Goal: Information Seeking & Learning: Learn about a topic

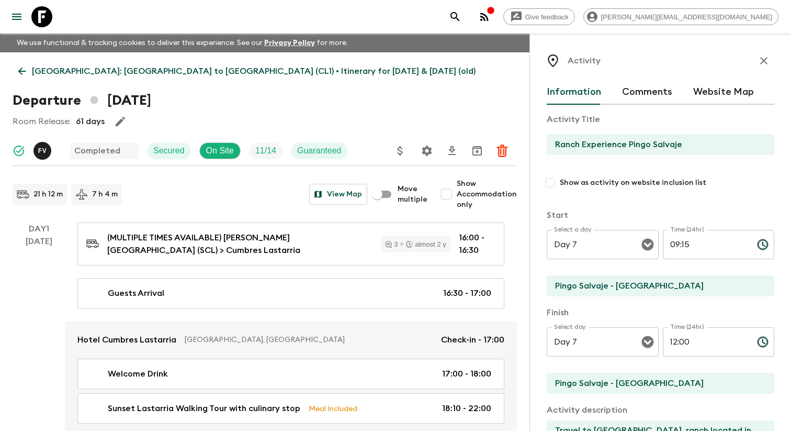
click at [19, 16] on icon "menu" at bounding box center [16, 17] width 9 height 6
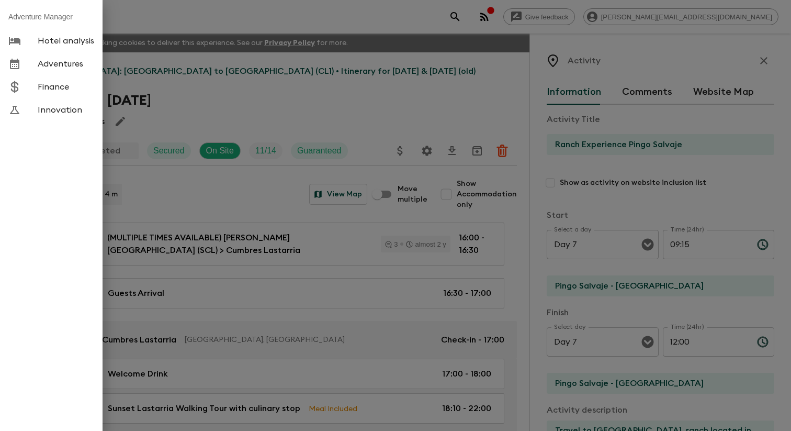
click at [70, 69] on span "Adventures" at bounding box center [66, 64] width 57 height 10
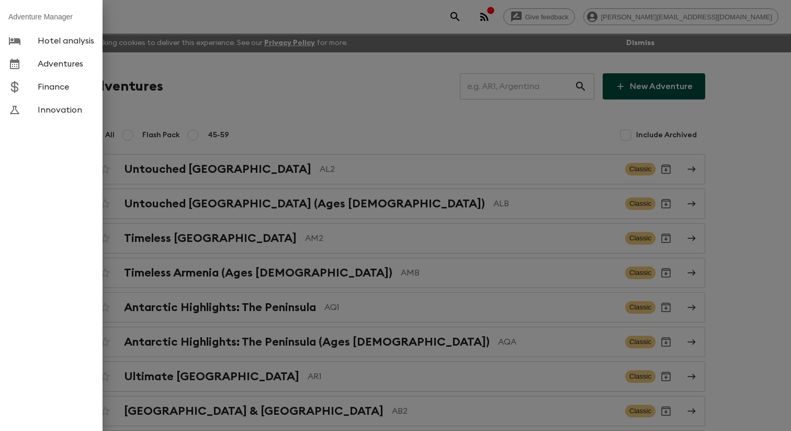
click at [207, 87] on div at bounding box center [395, 215] width 791 height 431
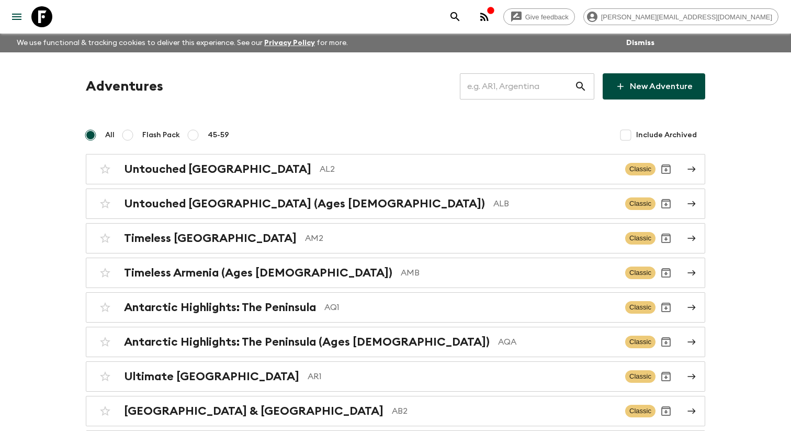
scroll to position [3876, 0]
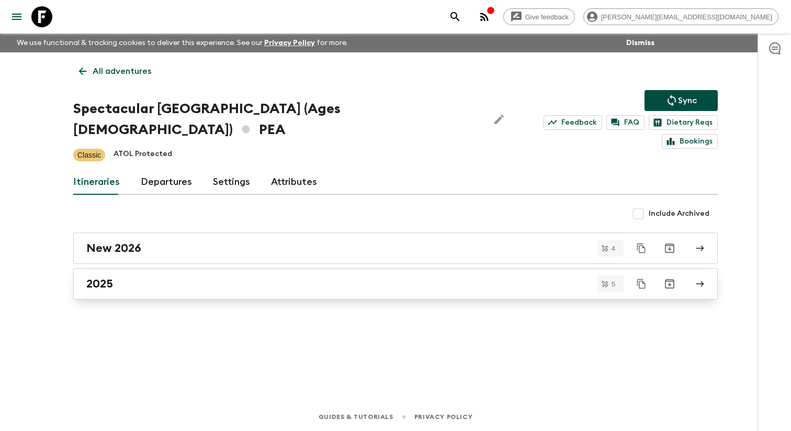
click at [140, 277] on div "2025" at bounding box center [385, 284] width 599 height 14
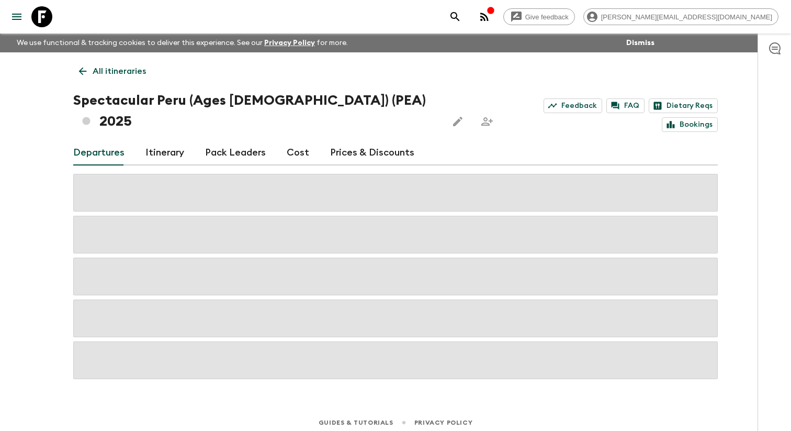
click at [170, 140] on link "Itinerary" at bounding box center [164, 152] width 39 height 25
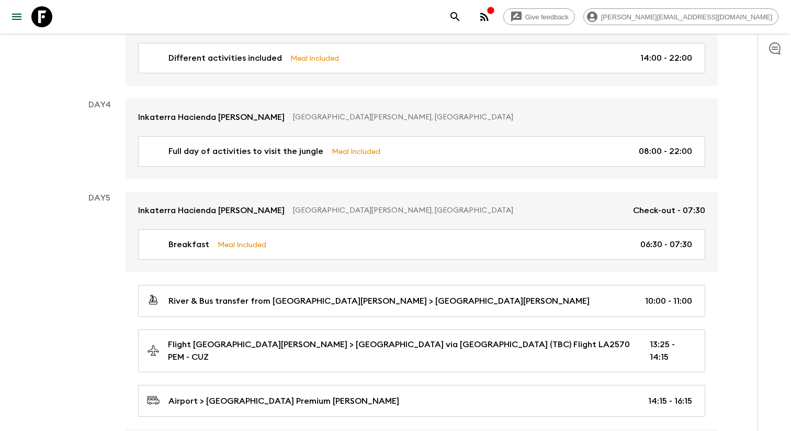
scroll to position [859, 0]
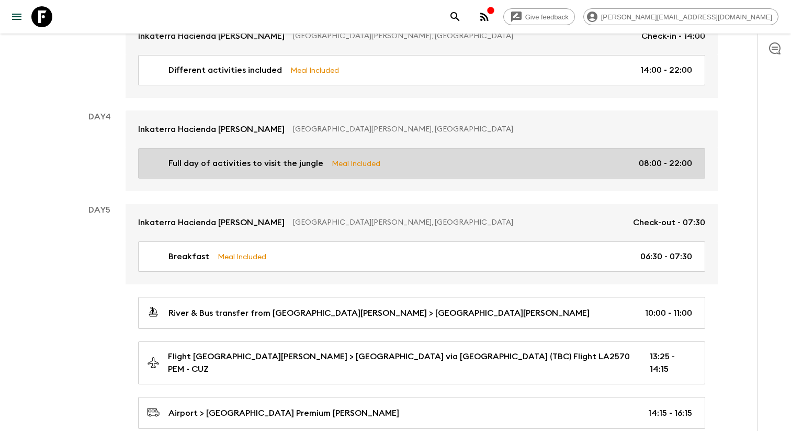
click at [426, 157] on div "Full day of activities to visit the jungle Meal Included 08:00 - 22:00" at bounding box center [419, 163] width 545 height 13
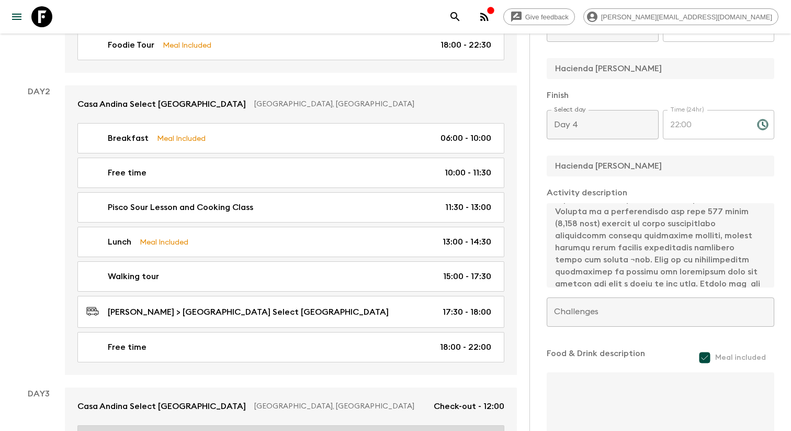
scroll to position [280, 0]
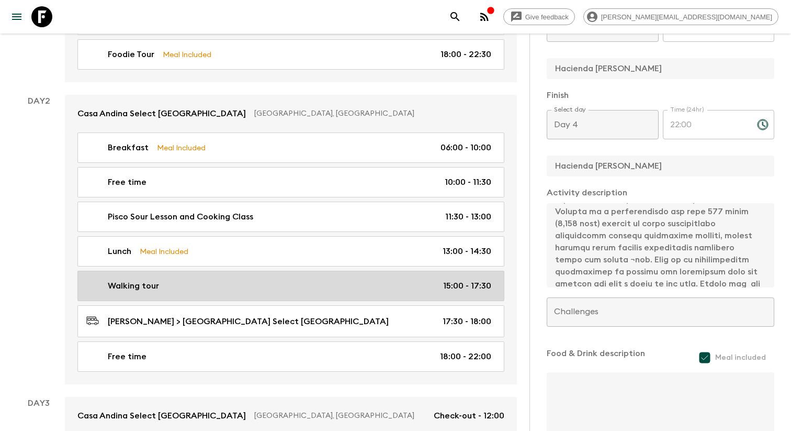
click at [263, 282] on div "Walking tour 15:00 - 17:30" at bounding box center [288, 285] width 405 height 13
type input "Walking tour"
type input "[PERSON_NAME]"
type textarea "L ipsumdo sita co adi, elitsed, doe tempor incidi ut la Etdo'm aliquaen adminim…"
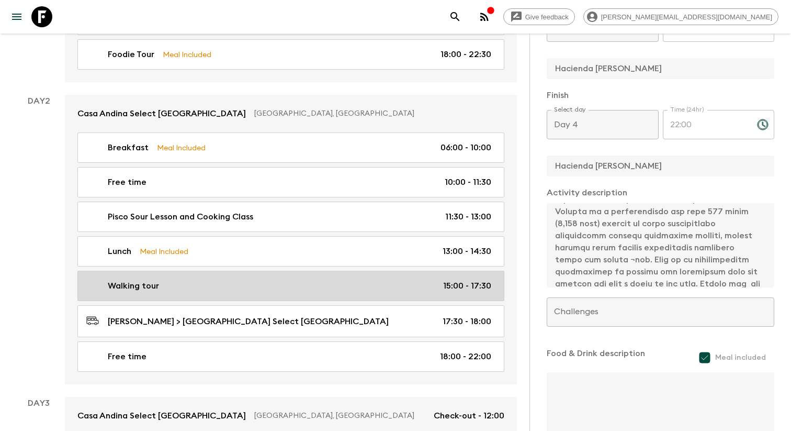
checkbox input "false"
type input "Day 2"
type input "15:00"
type input "Day 2"
type input "17:30"
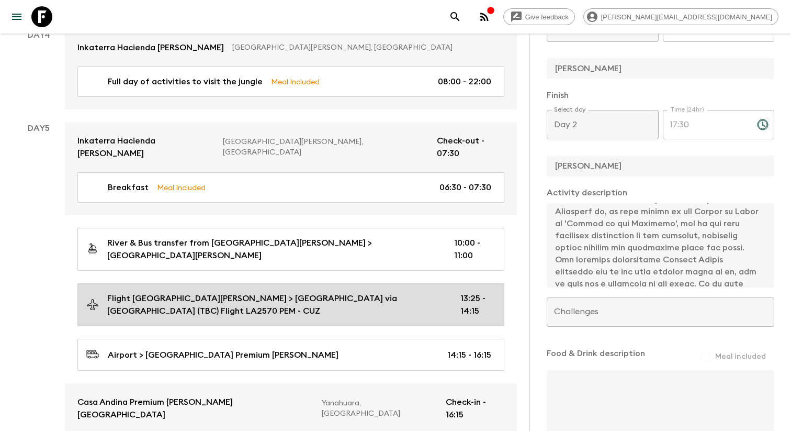
scroll to position [985, 0]
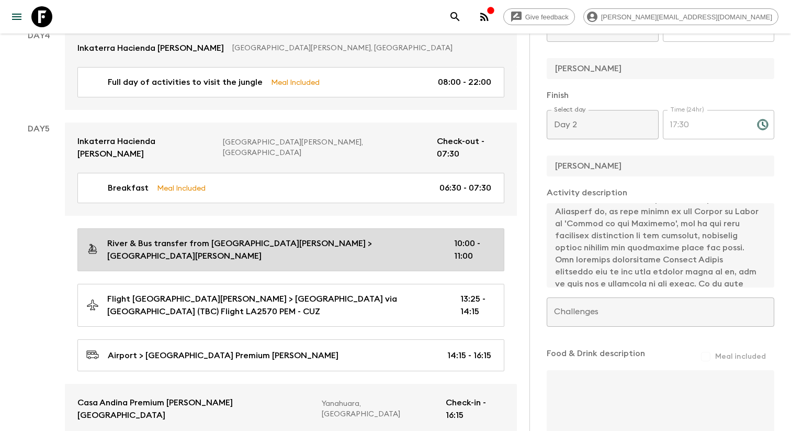
click at [240, 228] on link "River & Bus transfer from [GEOGRAPHIC_DATA][PERSON_NAME] > [GEOGRAPHIC_DATA][PE…" at bounding box center [290, 249] width 427 height 43
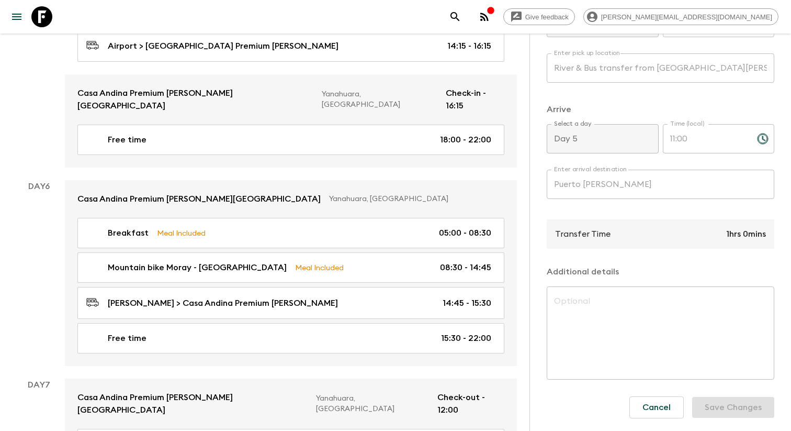
scroll to position [1298, 0]
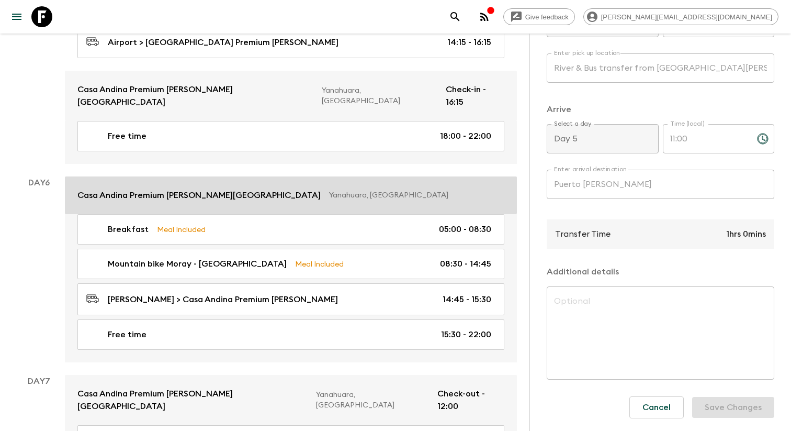
click at [293, 176] on link "Casa Andina Premium [PERSON_NAME][GEOGRAPHIC_DATA], [GEOGRAPHIC_DATA]" at bounding box center [291, 195] width 452 height 38
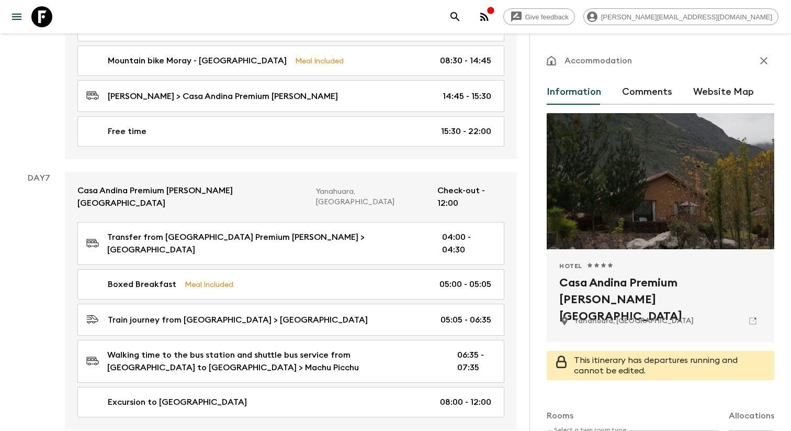
scroll to position [1500, 0]
click at [599, 325] on p "Yanahuara, [GEOGRAPHIC_DATA]" at bounding box center [634, 321] width 120 height 10
copy form "Yanahuara, [GEOGRAPHIC_DATA]"
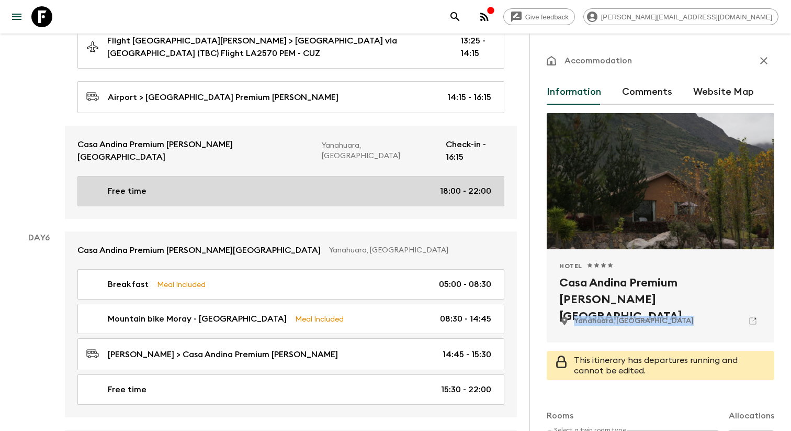
scroll to position [1275, 0]
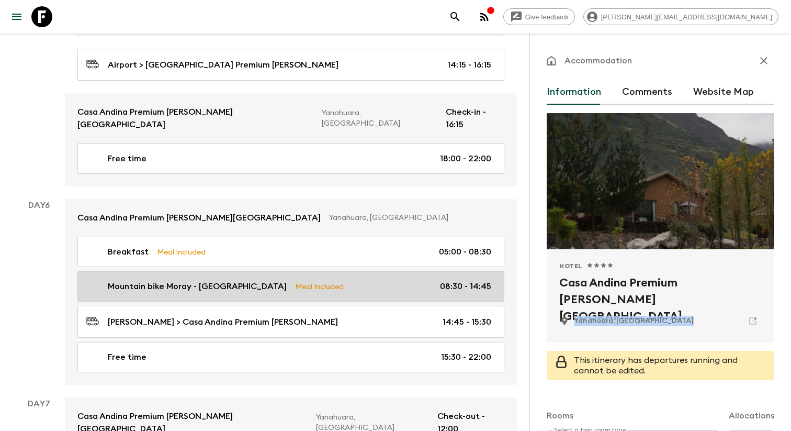
click at [217, 280] on p "Mountain bike Moray - [GEOGRAPHIC_DATA]" at bounding box center [197, 286] width 179 height 13
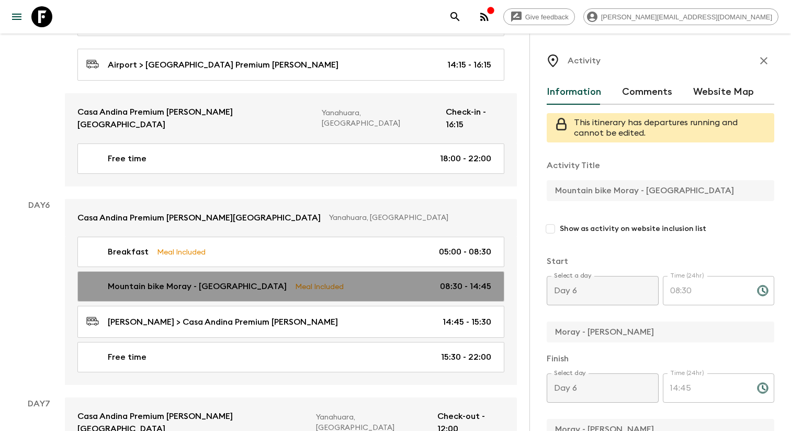
click at [331, 271] on link "Mountain bike Moray - [PERSON_NAME] Meal Included 08:30 - 14:45" at bounding box center [290, 286] width 427 height 30
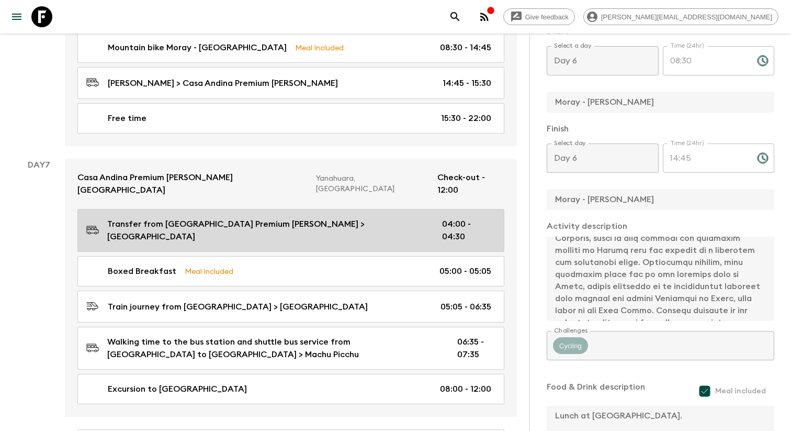
scroll to position [1521, 0]
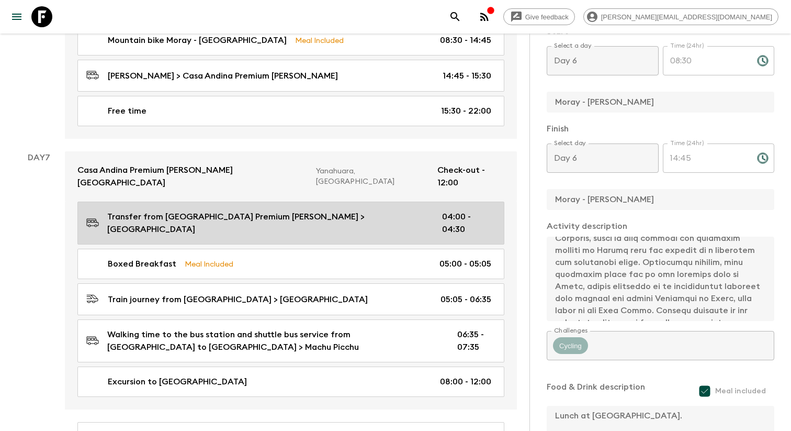
click at [313, 210] on p "Transfer from [GEOGRAPHIC_DATA] Premium [PERSON_NAME] > [GEOGRAPHIC_DATA]" at bounding box center [266, 222] width 318 height 25
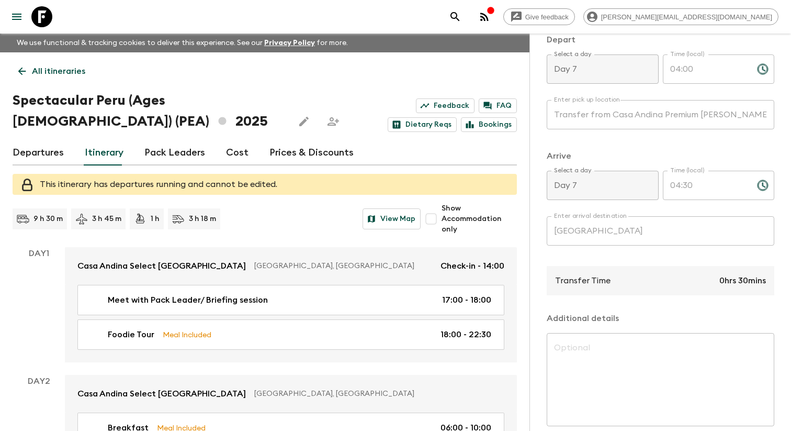
click at [19, 20] on icon "menu" at bounding box center [16, 16] width 13 height 13
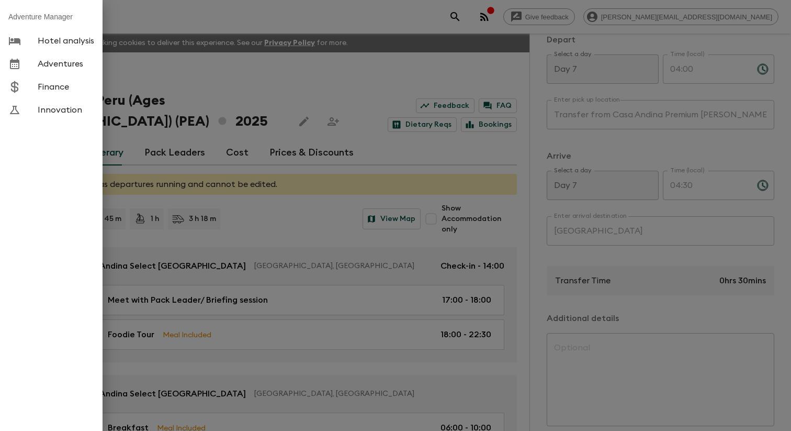
click at [56, 64] on span "Adventures" at bounding box center [66, 64] width 57 height 10
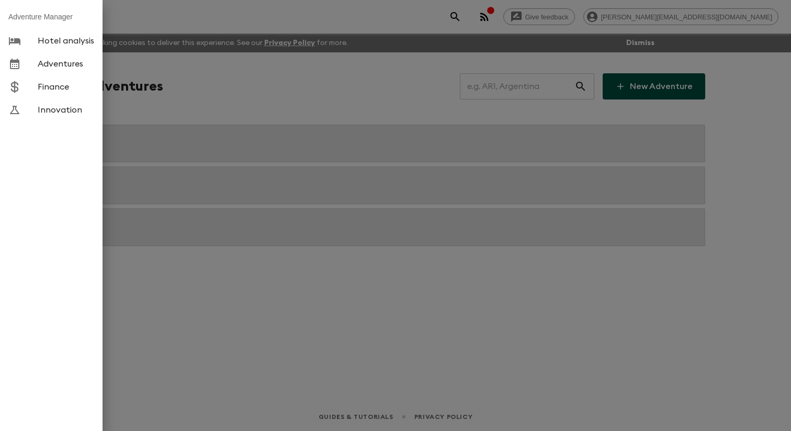
click at [218, 113] on div at bounding box center [395, 215] width 791 height 431
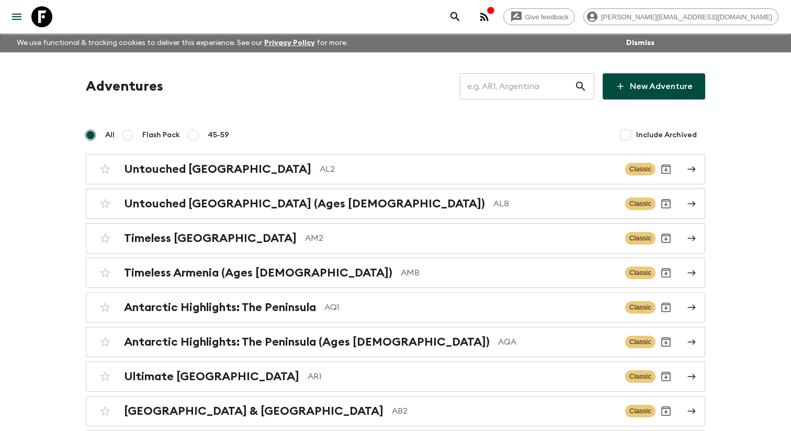
scroll to position [3952, 0]
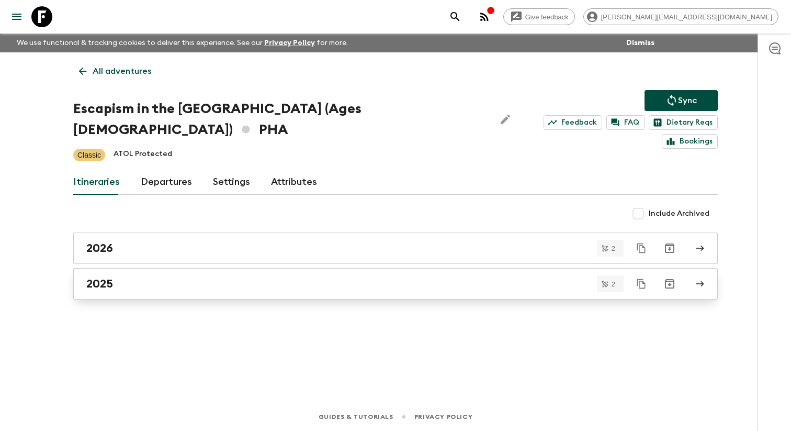
click at [185, 277] on div "2025" at bounding box center [385, 284] width 599 height 14
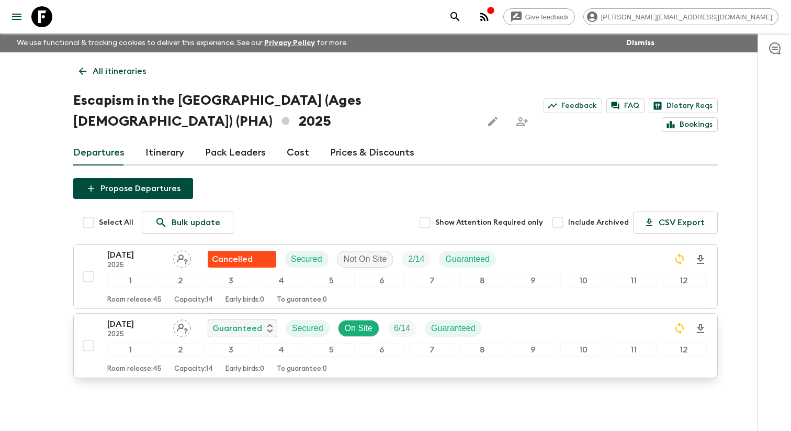
click at [139, 328] on p "[DATE]" at bounding box center [136, 324] width 58 height 13
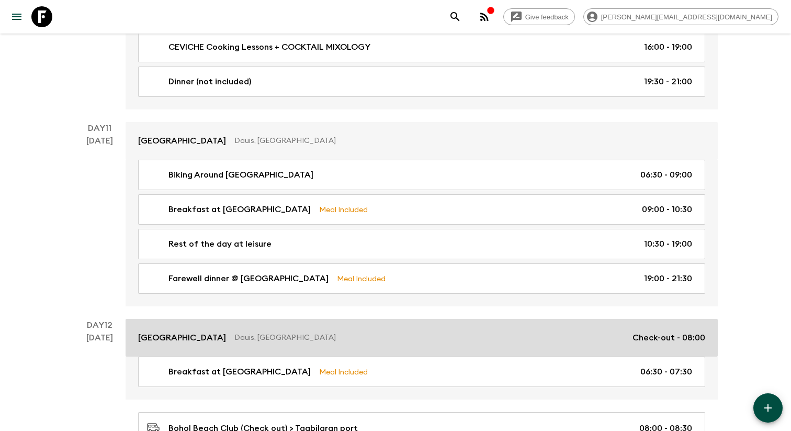
scroll to position [3291, 0]
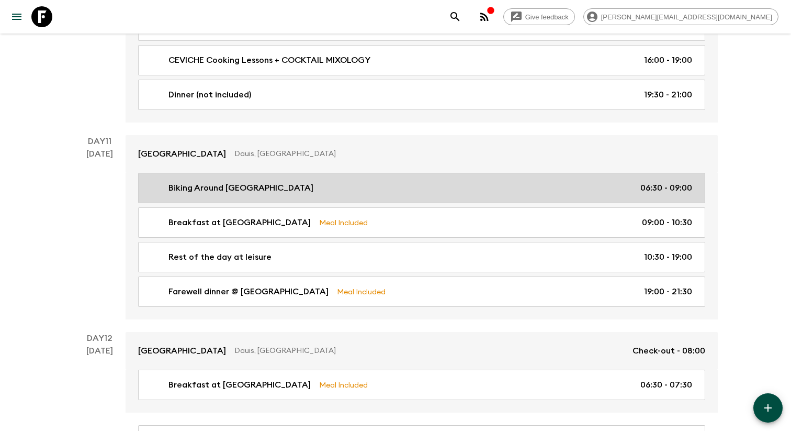
click at [318, 185] on link "Biking Around [GEOGRAPHIC_DATA] 06:30 - 09:00" at bounding box center [421, 188] width 567 height 30
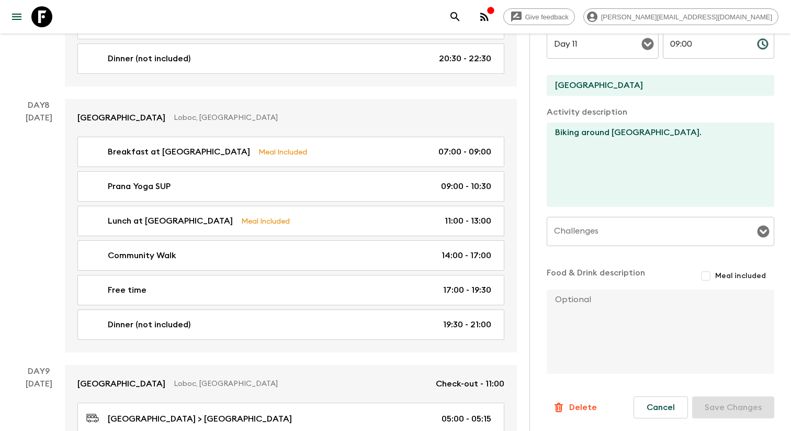
scroll to position [2328, 0]
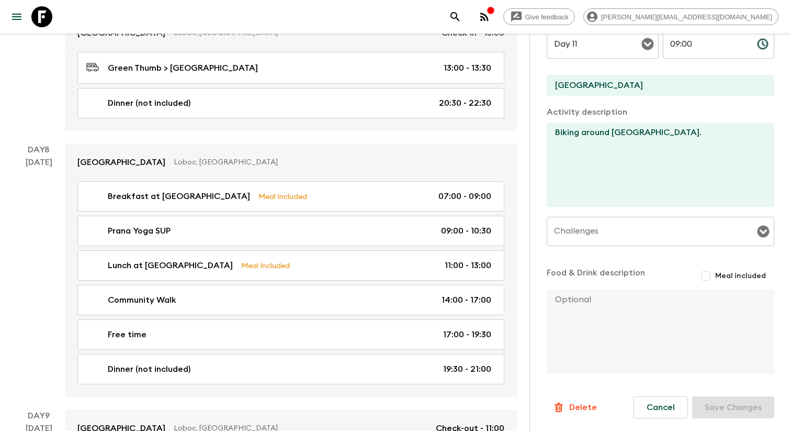
click at [571, 130] on textarea "Biking around [GEOGRAPHIC_DATA]." at bounding box center [656, 164] width 219 height 84
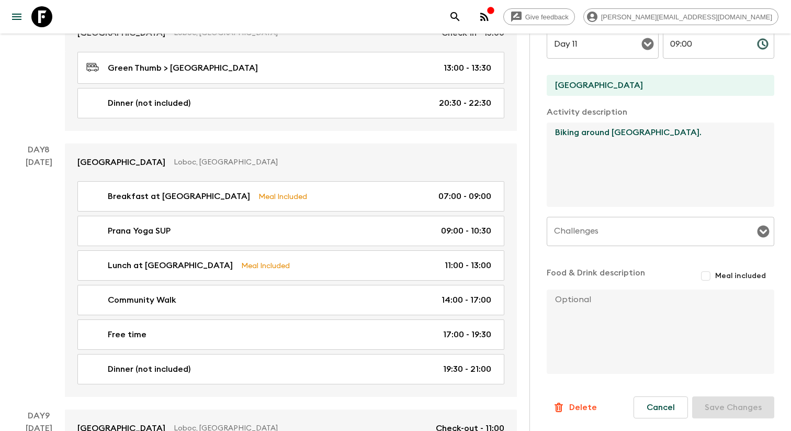
click at [571, 130] on textarea "Biking around [GEOGRAPHIC_DATA]." at bounding box center [656, 164] width 219 height 84
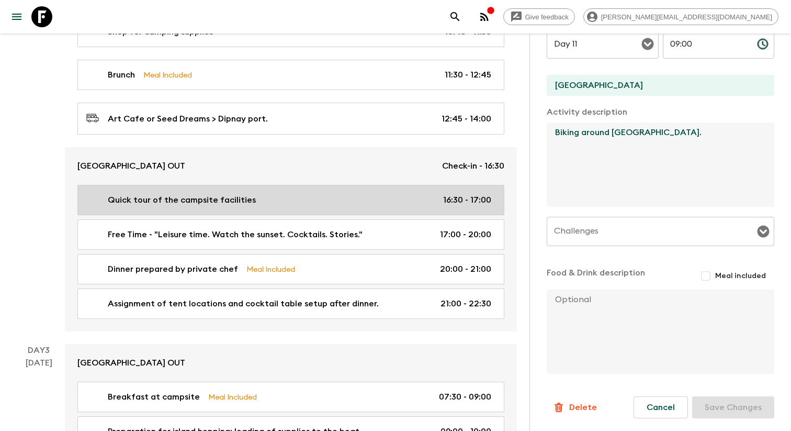
scroll to position [747, 0]
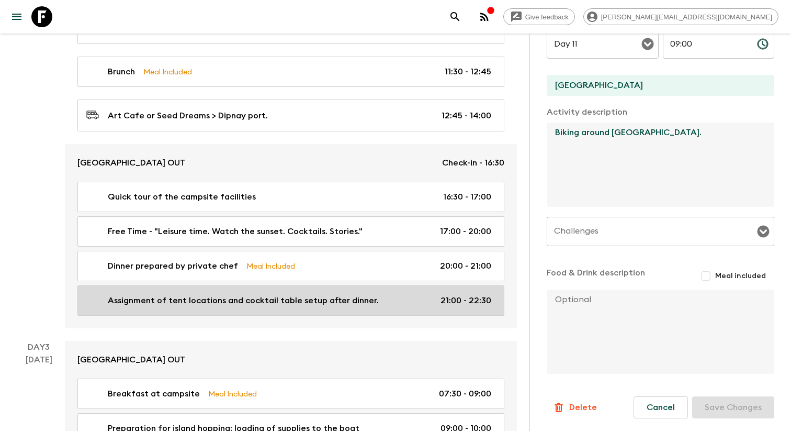
click at [305, 301] on p "Assignment of tent locations and cocktail table setup after dinner." at bounding box center [243, 300] width 271 height 13
type input "Assignment of tent locations and cocktail table setup after dinner."
type input "[GEOGRAPHIC_DATA] Out"
type textarea "Due to space limitations, passengers take turns sleeping under the stars. Some …"
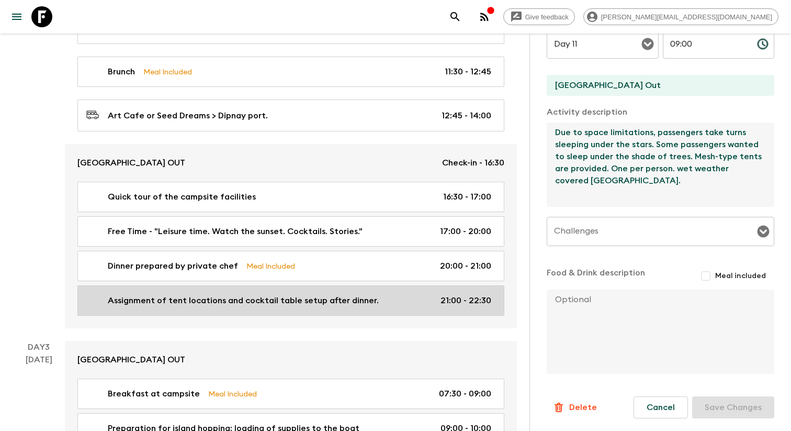
type input "Day 2"
type input "21:00"
type input "Day 2"
type input "22:30"
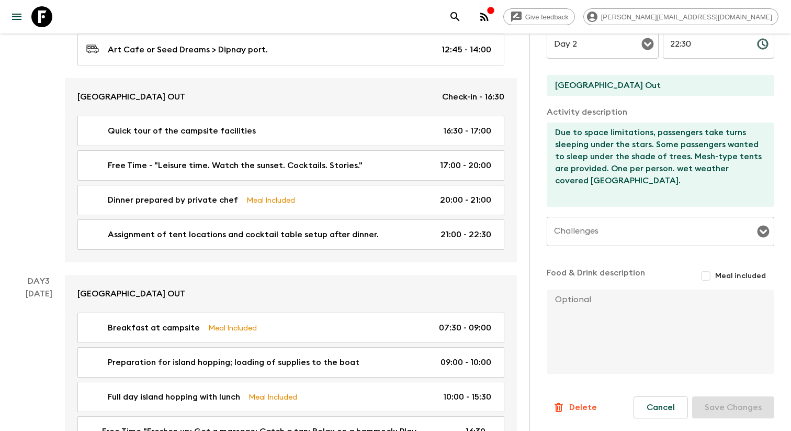
scroll to position [814, 0]
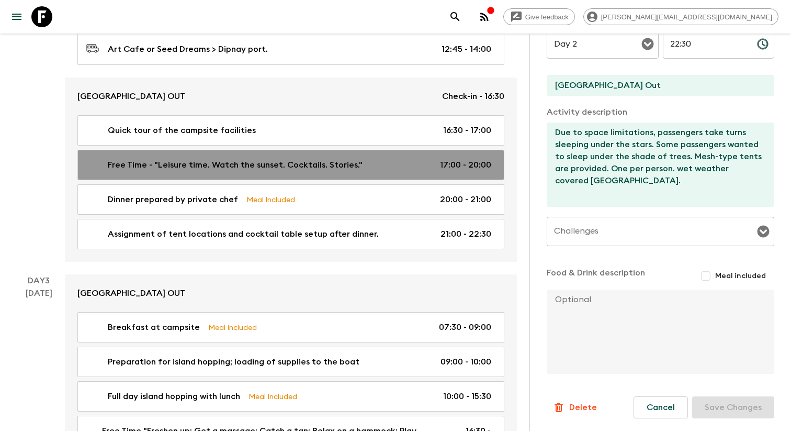
click at [349, 171] on p "Free Time - "Leisure time. Watch the sunset. Cocktails. Stories."" at bounding box center [235, 165] width 255 height 13
type input "Free Time - "Leisure time. Watch the sunset. Cocktails. Stories.""
type input "[GEOGRAPHIC_DATA]"
type textarea "Chairs are set up on the beach where you can wait for the sunset. "Inform group…"
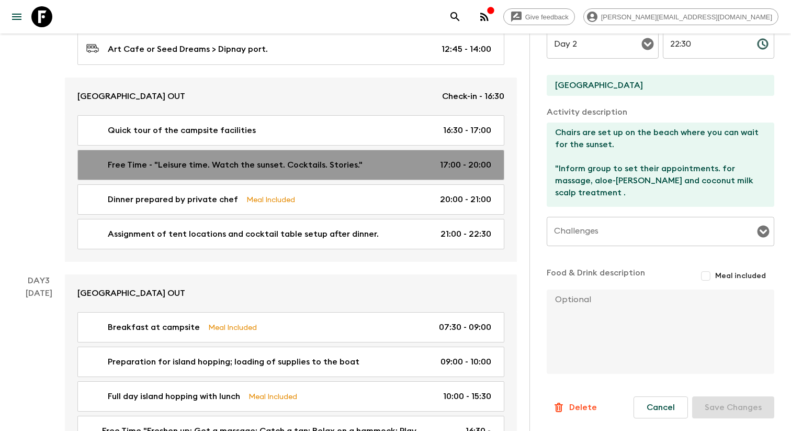
type input "17:00"
type input "20:00"
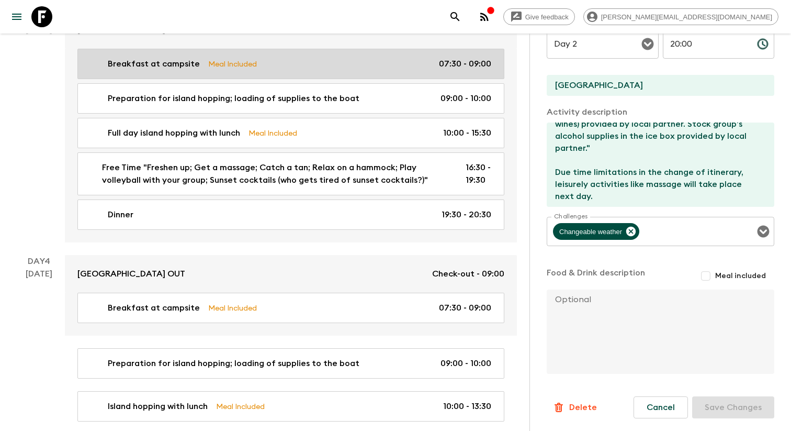
scroll to position [1096, 0]
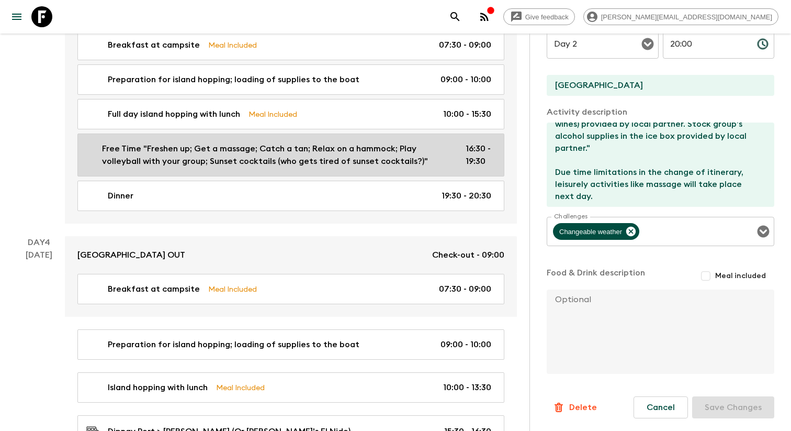
click at [304, 167] on p "Free Time "Freshen up; Get a massage; Catch a tan; Relax on a hammock; Play vol…" at bounding box center [275, 154] width 347 height 25
type input "Free Time "Freshen up; Get a massage; Catch a tan; Relax on a hammock; Play vol…"
type input "[GEOGRAPHIC_DATA] OUT"
type textarea "There is no mobile reception. It's digital detoxification. You must socialize w…"
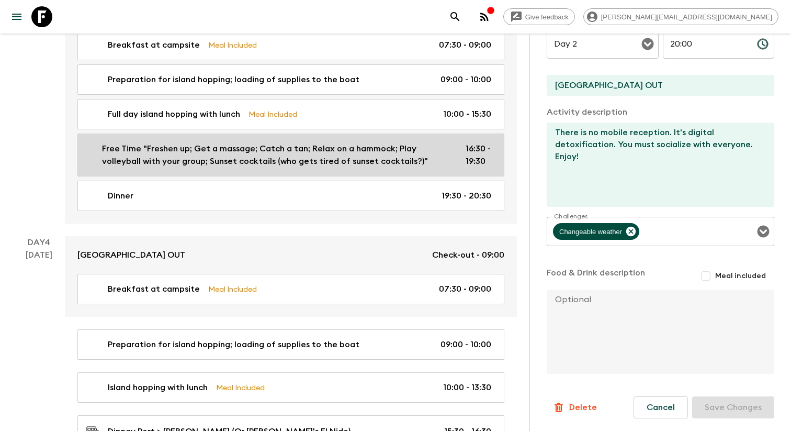
type input "Day 3"
type input "16:30"
type input "Day 3"
type input "19:30"
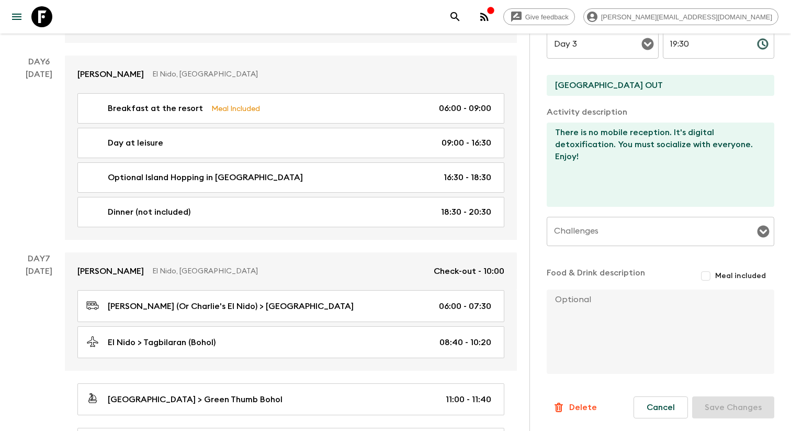
scroll to position [1871, 0]
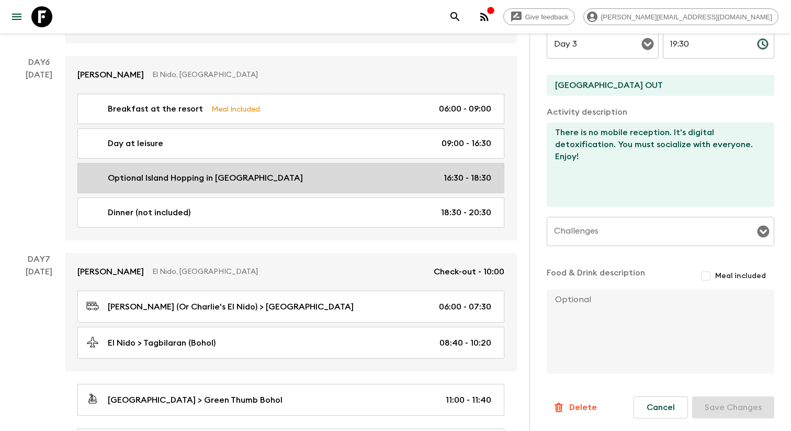
click at [418, 179] on div "Optional Island Hopping in [GEOGRAPHIC_DATA] 16:30 - 18:30" at bounding box center [288, 178] width 405 height 13
type input "Optional Island Hopping in [GEOGRAPHIC_DATA]"
type input "[PERSON_NAME] (Or [PERSON_NAME]'s El Nido)"
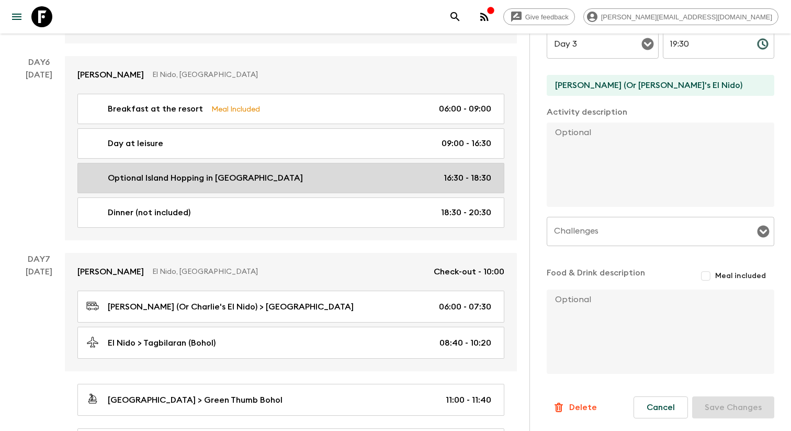
type input "Day 6"
type input "18:30"
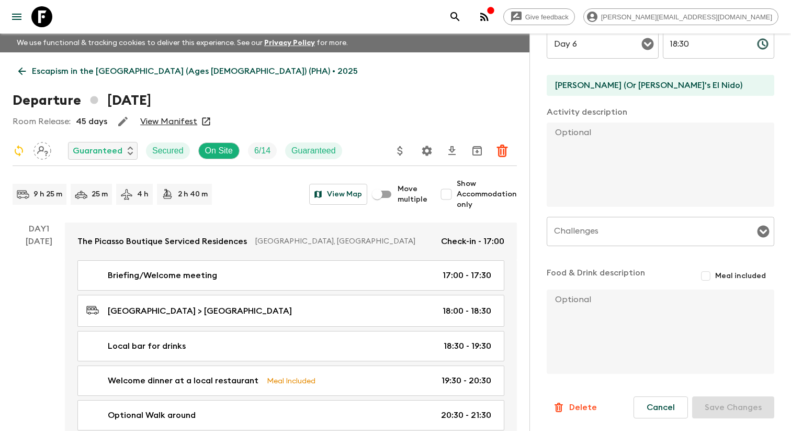
click at [21, 77] on link "Escapism in the [GEOGRAPHIC_DATA] (Ages [DEMOGRAPHIC_DATA]) (PHA) • 2025" at bounding box center [188, 71] width 351 height 21
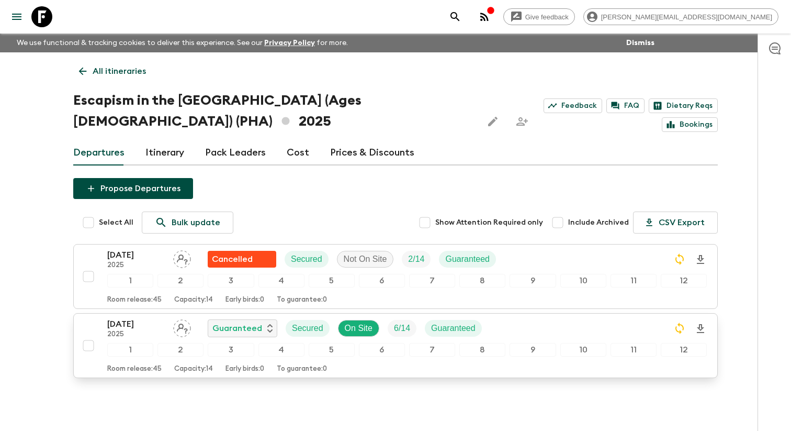
click at [146, 339] on p "2025" at bounding box center [136, 334] width 58 height 8
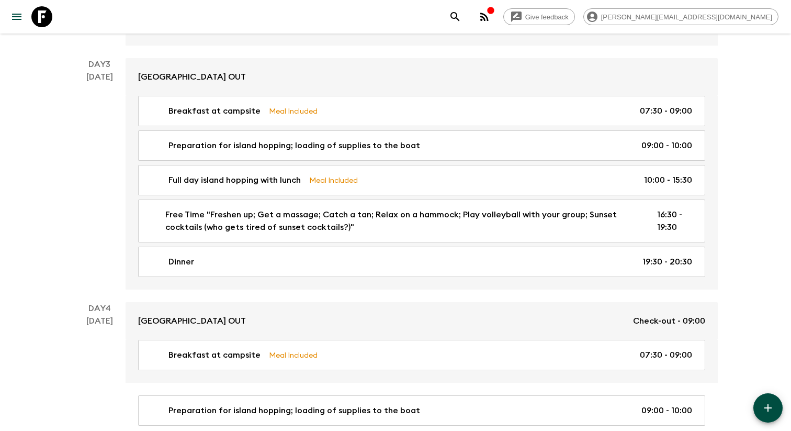
scroll to position [1031, 0]
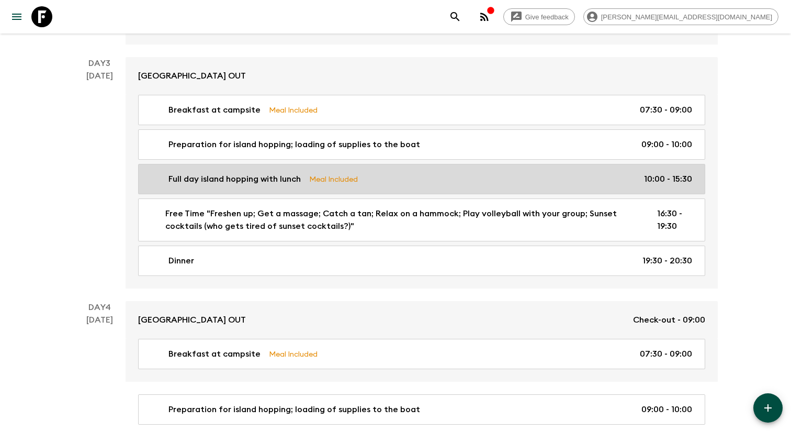
click at [404, 194] on link "Full day island hopping with lunch Meal Included 10:00 - 15:30" at bounding box center [421, 179] width 567 height 30
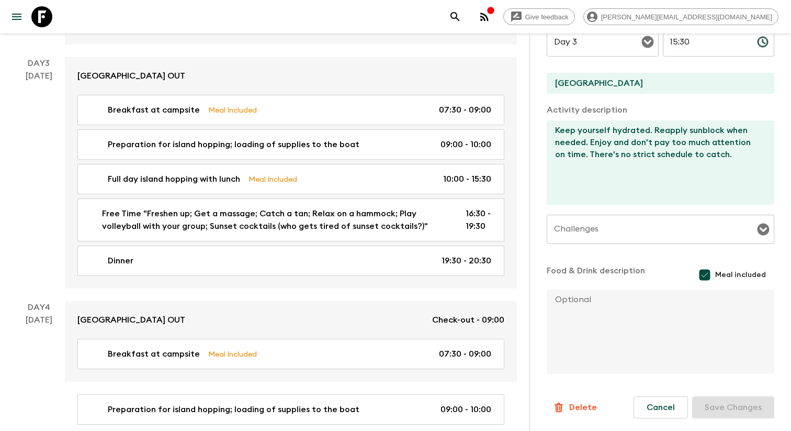
scroll to position [317, 0]
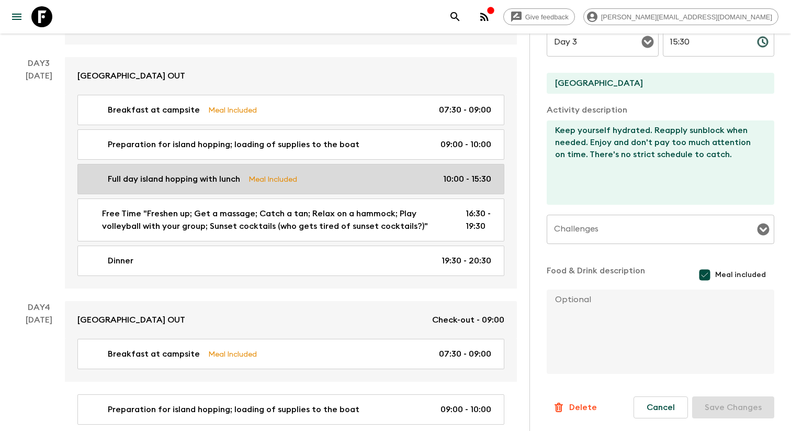
click at [243, 185] on div "Full day island hopping with lunch Meal Included 10:00 - 15:30" at bounding box center [288, 179] width 405 height 13
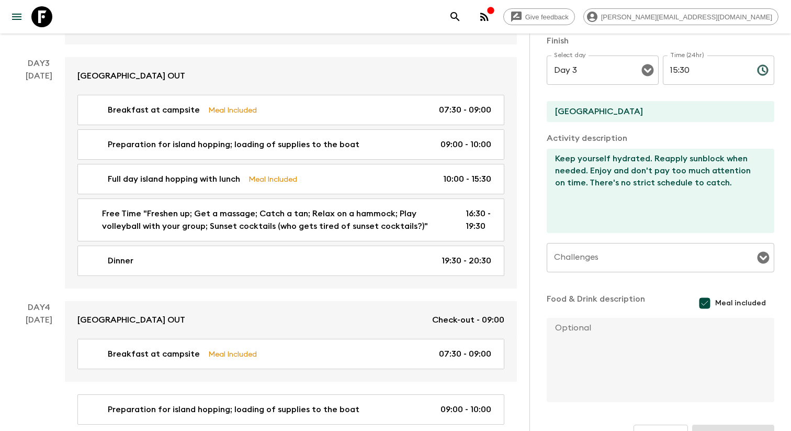
scroll to position [271, 0]
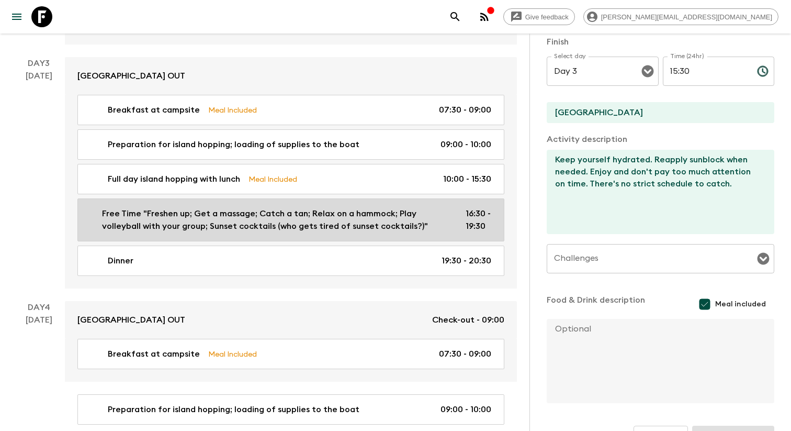
click at [431, 220] on p "Free Time "Freshen up; Get a massage; Catch a tan; Relax on a hammock; Play vol…" at bounding box center [275, 219] width 347 height 25
type input "Free Time "Freshen up; Get a massage; Catch a tan; Relax on a hammock; Play vol…"
type input "[GEOGRAPHIC_DATA] OUT"
type textarea "There is no mobile reception. It's digital detoxification. You must socialize w…"
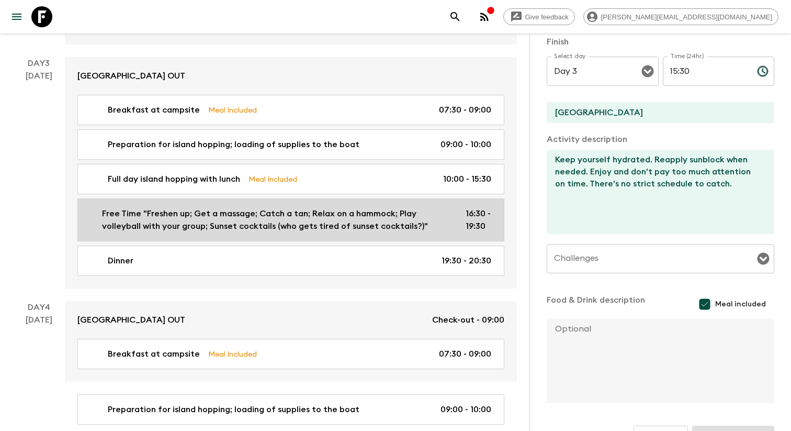
checkbox input "false"
type input "16:30"
type input "19:30"
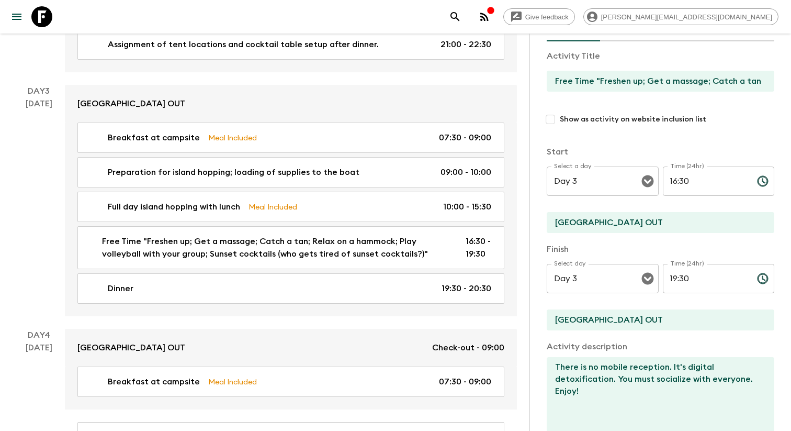
scroll to position [1002, 0]
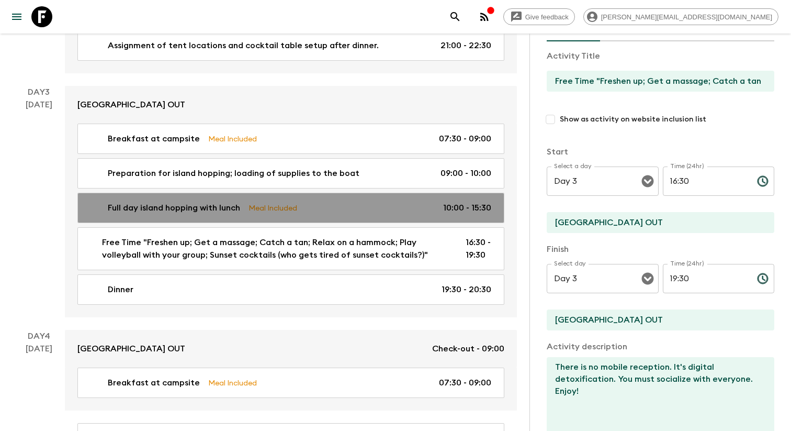
click at [261, 223] on link "Full day island hopping with lunch Meal Included 10:00 - 15:30" at bounding box center [290, 208] width 427 height 30
type input "Full day island hopping with lunch"
type input "[GEOGRAPHIC_DATA]"
type textarea "Keep yourself hydrated. Reapply sunblock when needed. Enjoy and don't pay too m…"
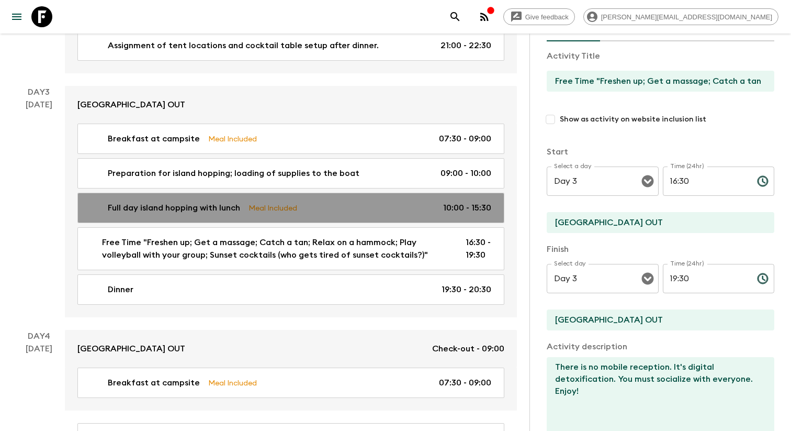
checkbox input "true"
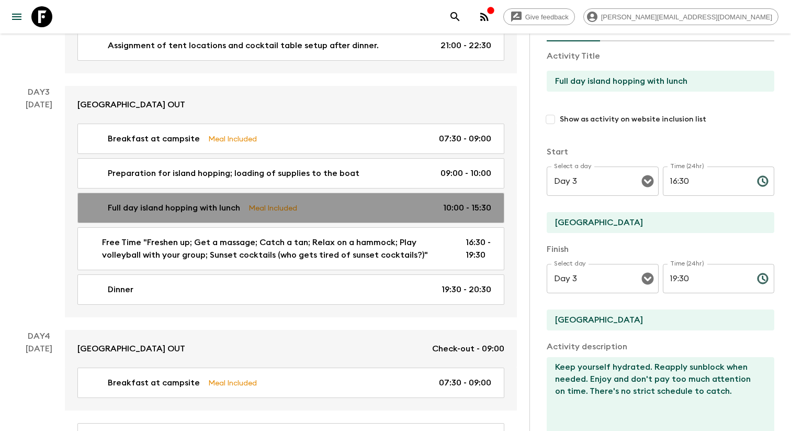
type input "10:00"
type input "15:30"
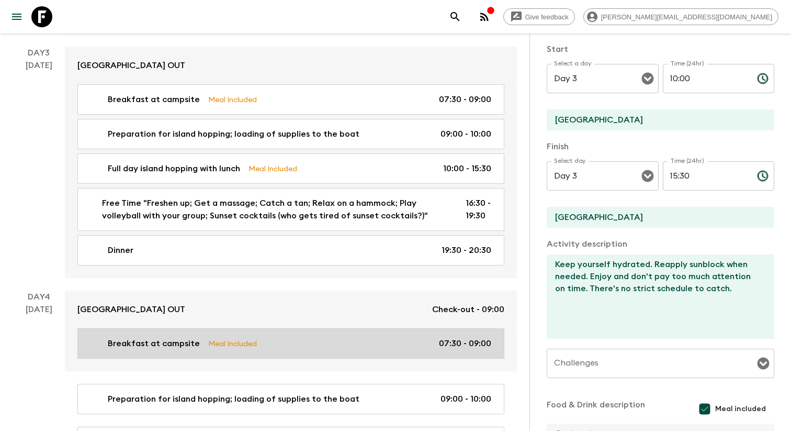
scroll to position [1038, 0]
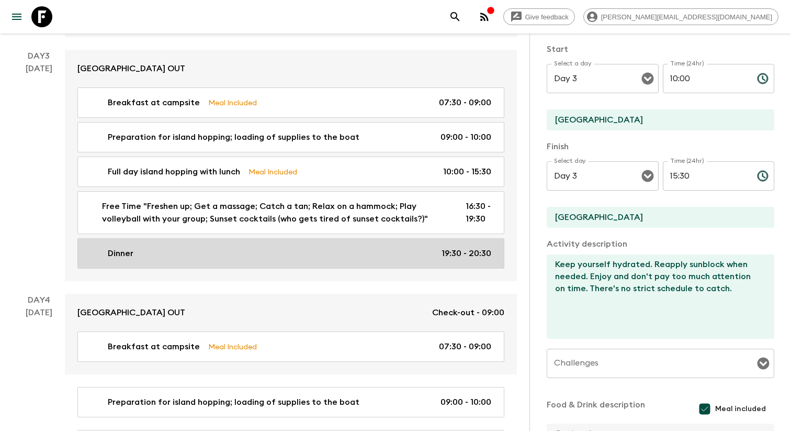
click at [311, 268] on link "Dinner 19:30 - 20:30" at bounding box center [290, 253] width 427 height 30
type input "Dinner"
type input "[GEOGRAPHIC_DATA] OUT"
checkbox input "false"
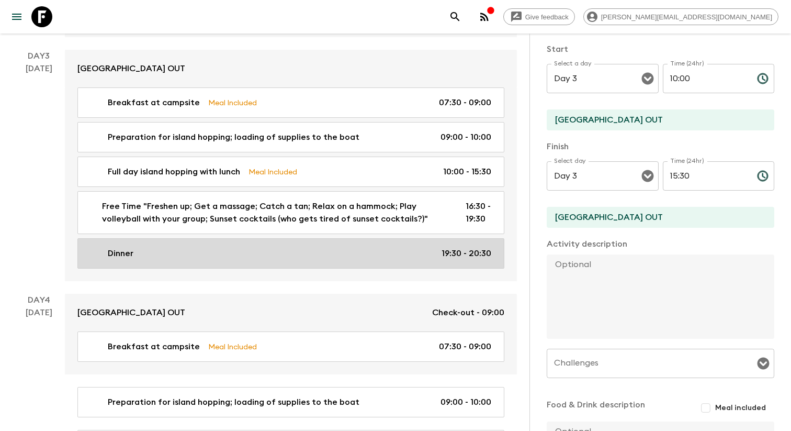
type input "19:30"
type input "20:30"
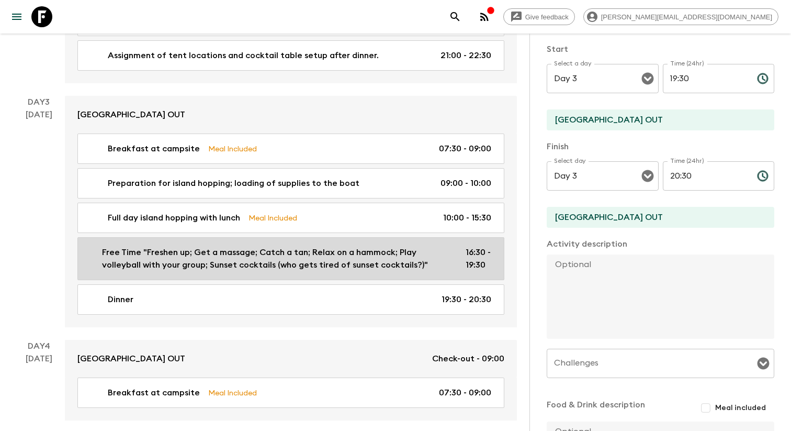
scroll to position [991, 0]
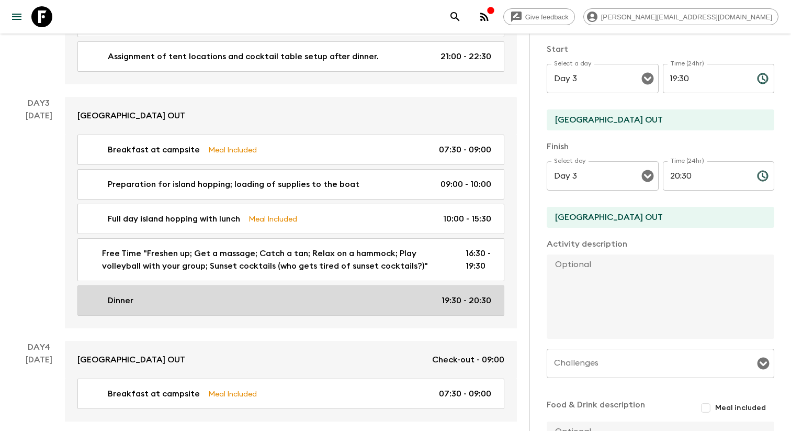
click at [472, 314] on link "Dinner 19:30 - 20:30" at bounding box center [290, 300] width 427 height 30
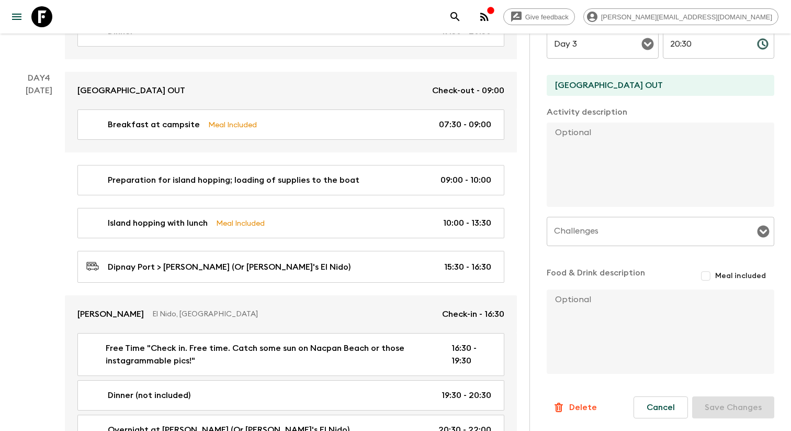
scroll to position [1268, 0]
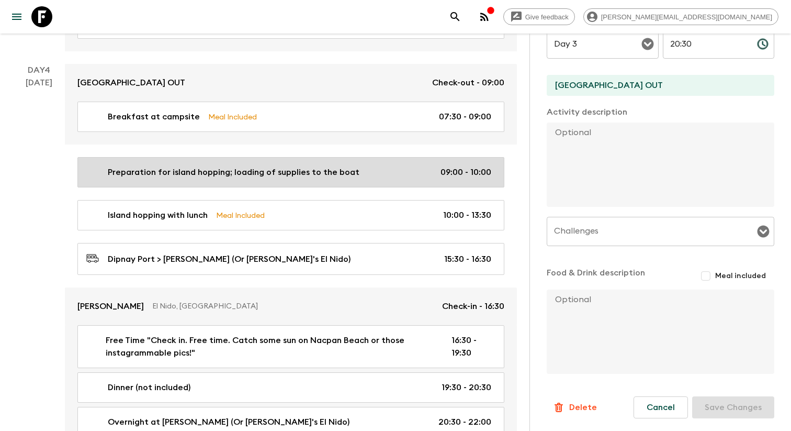
click at [284, 187] on link "Preparation for island hopping; loading of supplies to the boat 09:00 - 10:00" at bounding box center [290, 172] width 427 height 30
type input "Preparation for island hopping; loading of supplies to the boat"
type textarea "Apply sunblock, prepare your drybag, bring your cameras and drinks. Check if yo…"
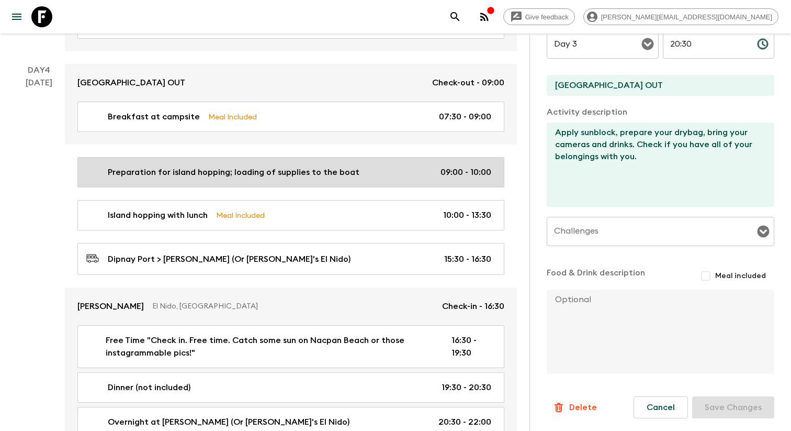
type input "Day 4"
type input "09:00"
type input "Day 4"
type input "10:00"
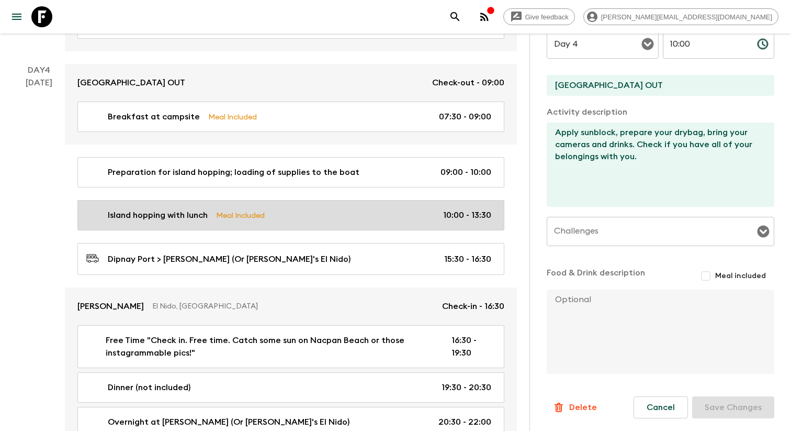
click at [333, 230] on link "Island hopping with lunch Meal Included 10:00 - 13:30" at bounding box center [290, 215] width 427 height 30
type input "Island hopping with lunch"
type input "EL NIDO"
type textarea "Keep yourself hydrated. Reapply sunblock when needed. We'll make one or two sto…"
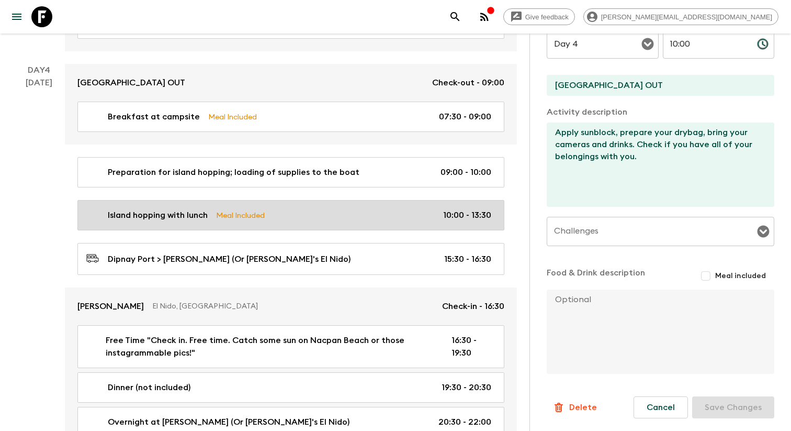
checkbox input "true"
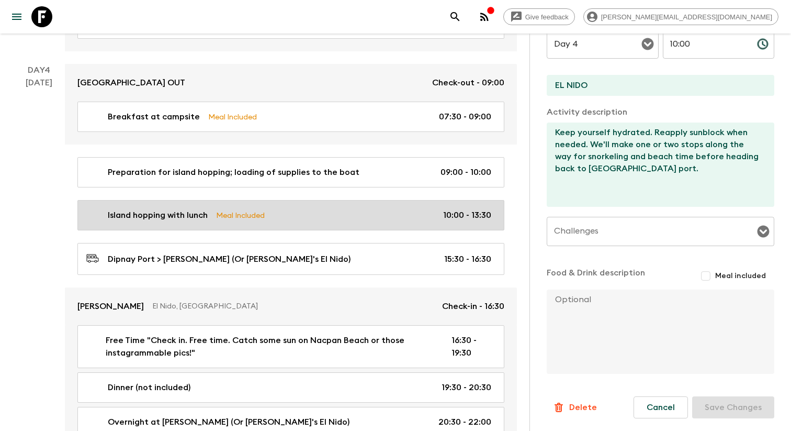
type input "10:00"
type input "13:30"
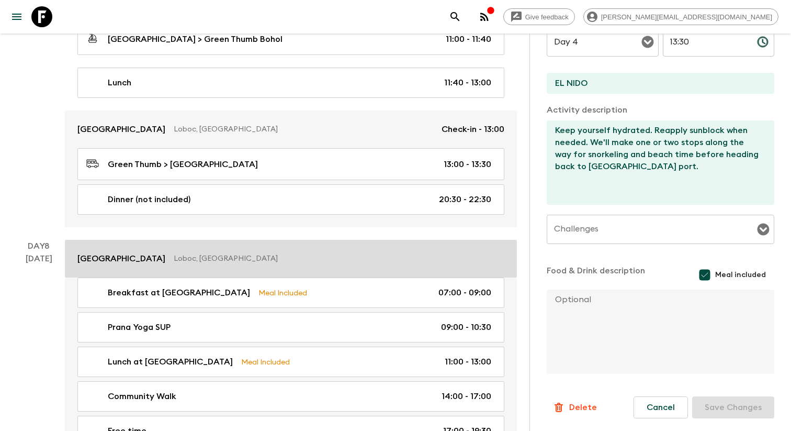
scroll to position [2208, 0]
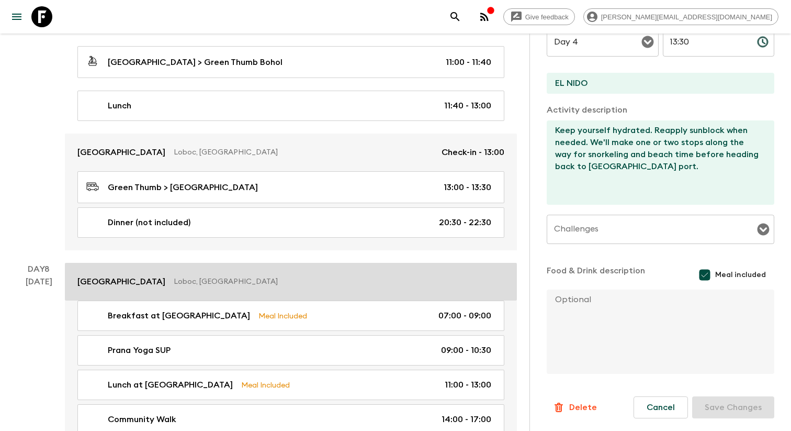
click at [271, 298] on link "[GEOGRAPHIC_DATA], [GEOGRAPHIC_DATA]" at bounding box center [291, 282] width 452 height 38
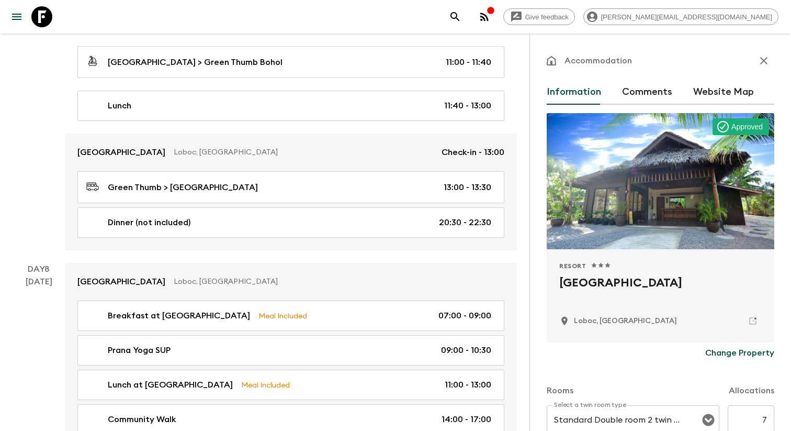
click at [752, 325] on icon at bounding box center [752, 320] width 9 height 9
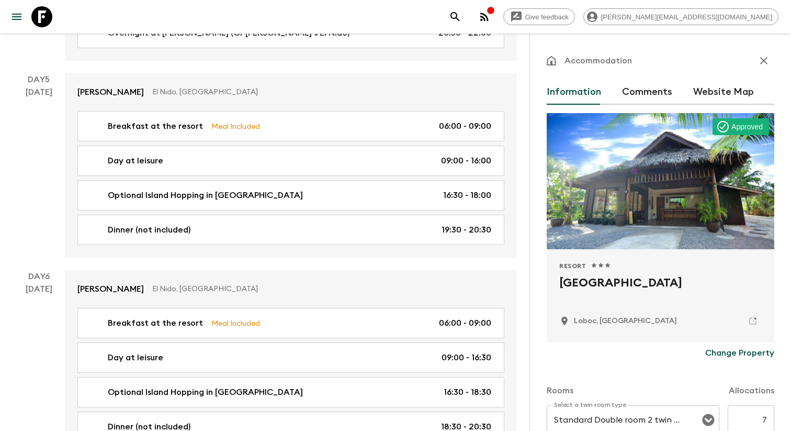
scroll to position [1646, 0]
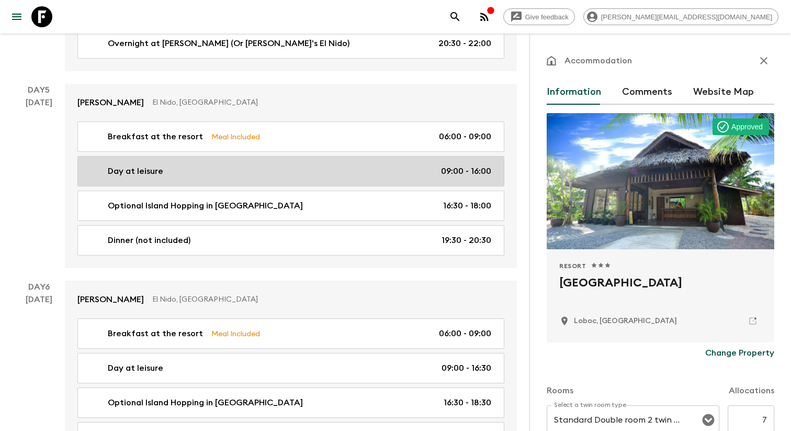
click at [253, 183] on link "Day at leisure 09:00 - 16:00" at bounding box center [290, 171] width 427 height 30
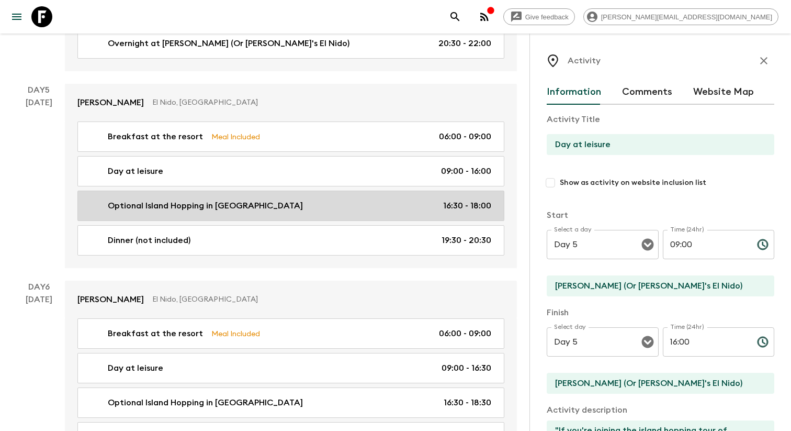
click at [258, 212] on div "Optional Island Hopping in [GEOGRAPHIC_DATA] 16:30 - 18:00" at bounding box center [288, 205] width 405 height 13
type input "Optional Island Hopping in [GEOGRAPHIC_DATA]"
type input "16:30"
type input "18:00"
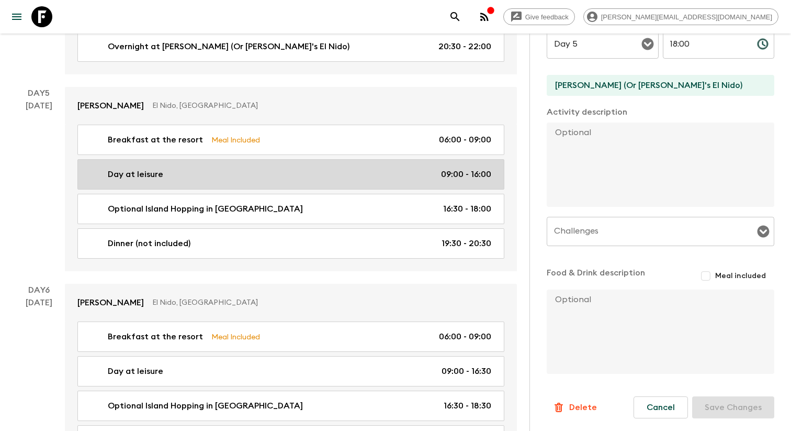
scroll to position [1642, 0]
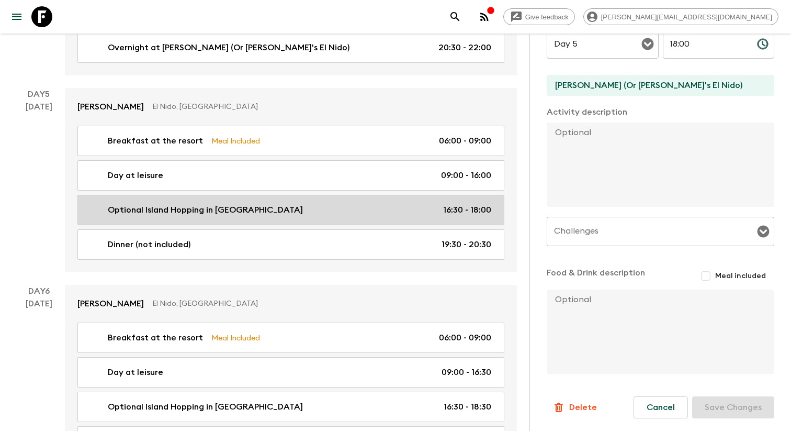
click at [305, 209] on div "Optional Island Hopping in [GEOGRAPHIC_DATA] 16:30 - 18:00" at bounding box center [288, 210] width 405 height 13
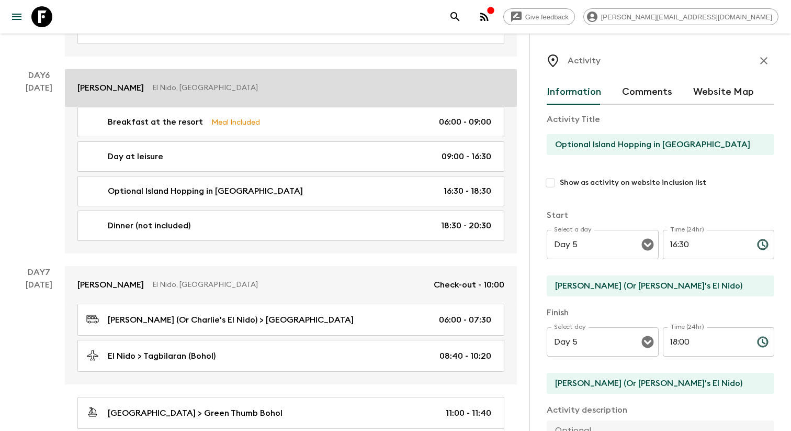
scroll to position [1869, 0]
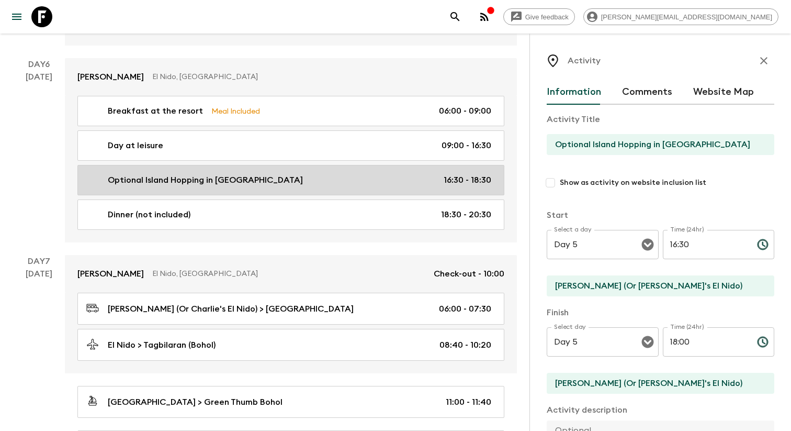
click at [332, 194] on link "Optional Island Hopping in [GEOGRAPHIC_DATA] 16:30 - 18:30" at bounding box center [290, 180] width 427 height 30
type input "Optional Island Hopping in [GEOGRAPHIC_DATA]"
type input "Day 6"
type input "18:30"
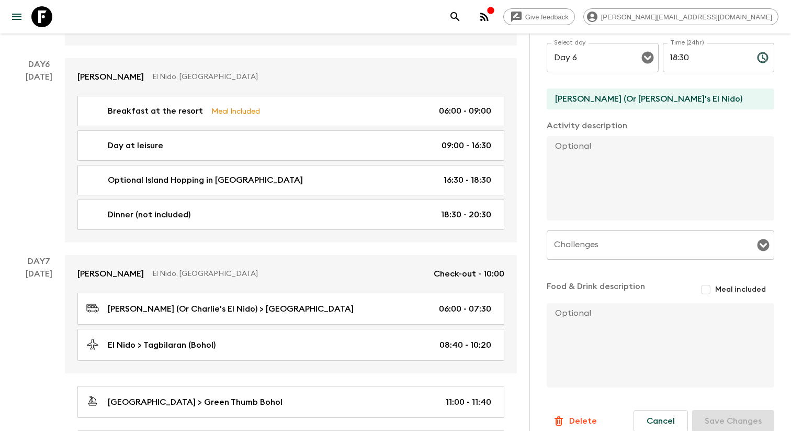
scroll to position [324, 0]
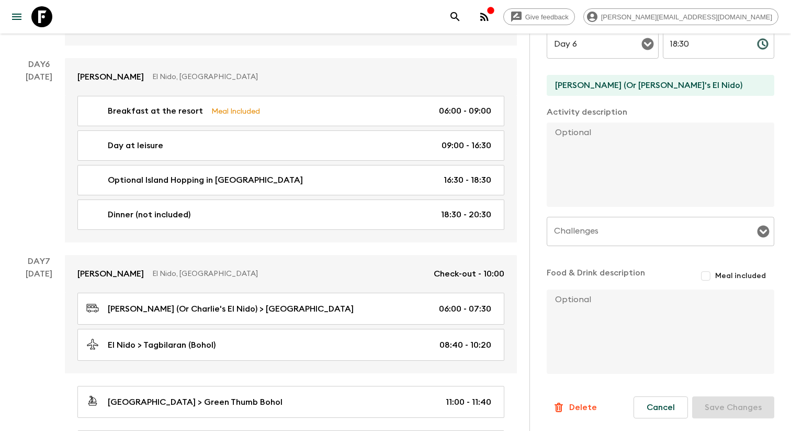
click at [557, 225] on div "Challenges Challenges ​" at bounding box center [661, 237] width 228 height 41
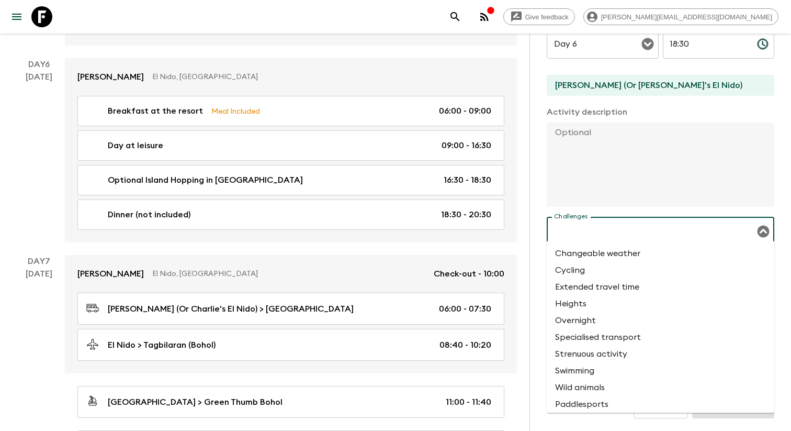
drag, startPoint x: 557, startPoint y: 225, endPoint x: 565, endPoint y: 225, distance: 7.8
click at [565, 225] on div "Challenges Challenges ​" at bounding box center [661, 237] width 228 height 41
click at [542, 209] on div "Activity Information Comments Website Map Activity Title Optional Island Hoppin…" at bounding box center [661, 248] width 262 height 431
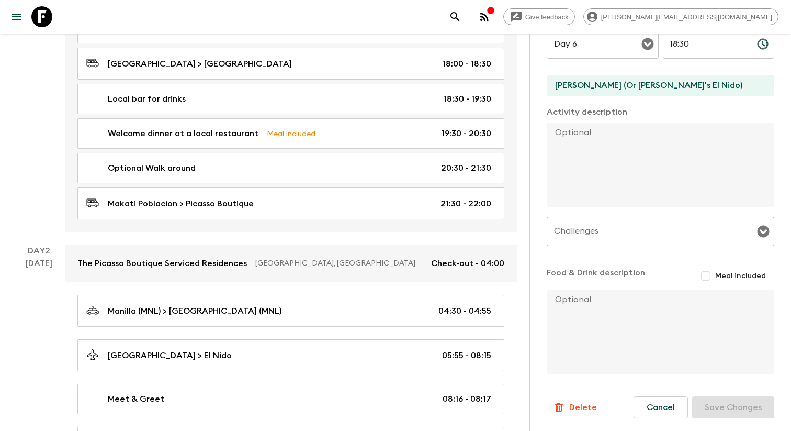
scroll to position [0, 0]
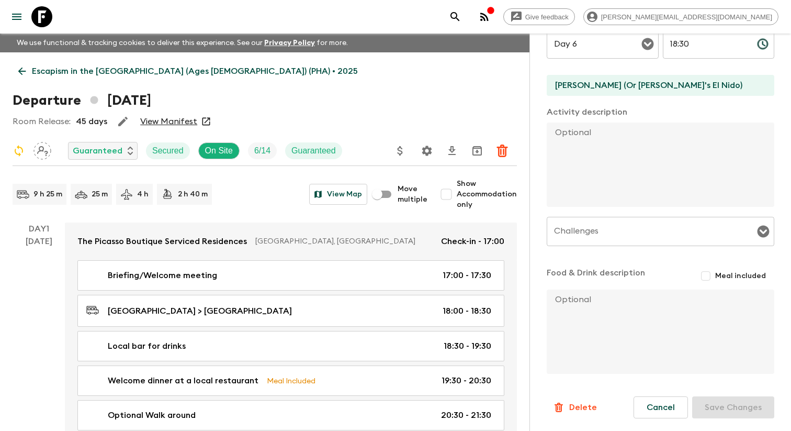
click at [16, 67] on icon at bounding box center [22, 71] width 12 height 12
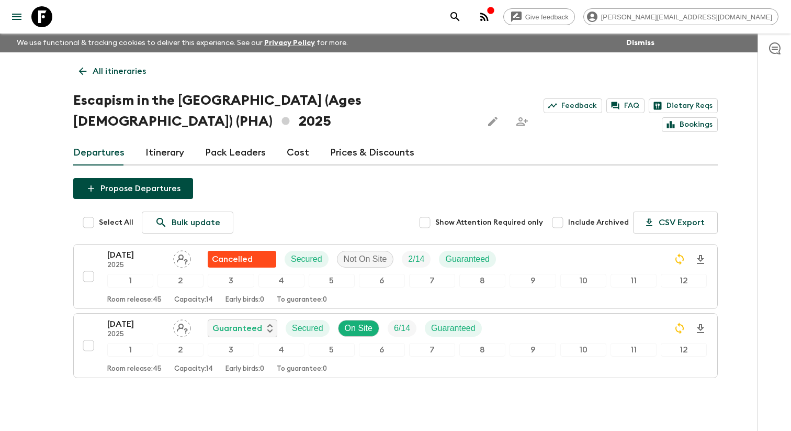
click at [79, 74] on icon at bounding box center [83, 71] width 12 height 12
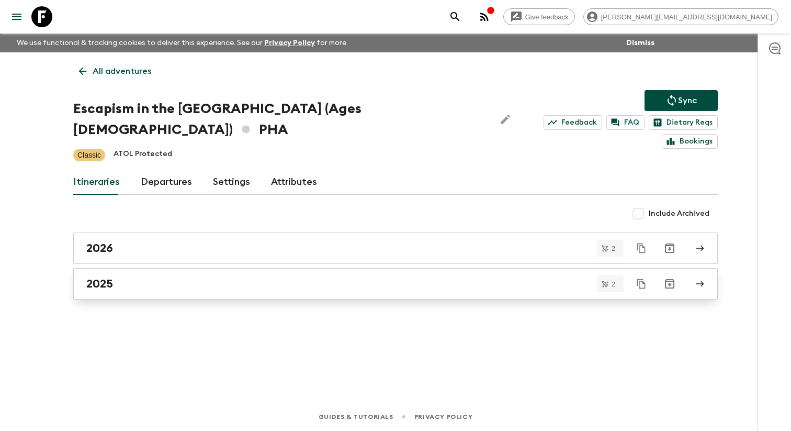
click at [148, 279] on link "2025" at bounding box center [395, 283] width 645 height 31
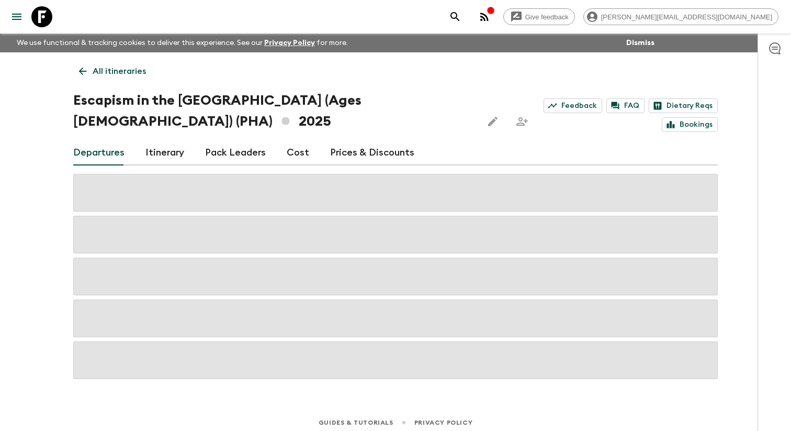
click at [139, 150] on div "Departures Itinerary Pack Leaders Cost Prices & Discounts" at bounding box center [395, 152] width 645 height 25
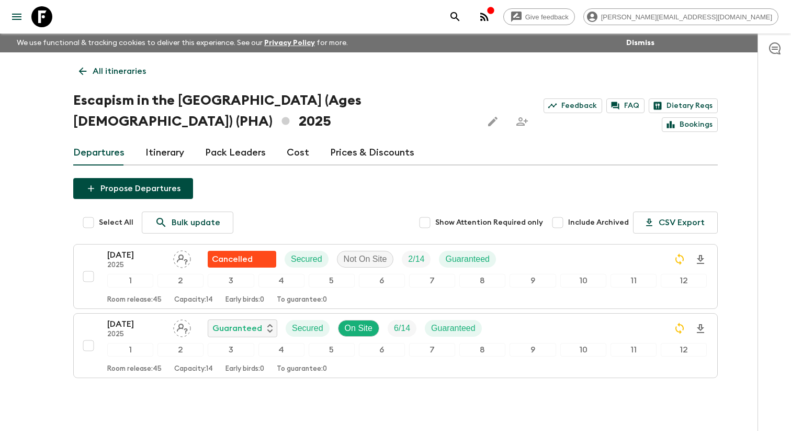
click at [166, 157] on link "Itinerary" at bounding box center [164, 152] width 39 height 25
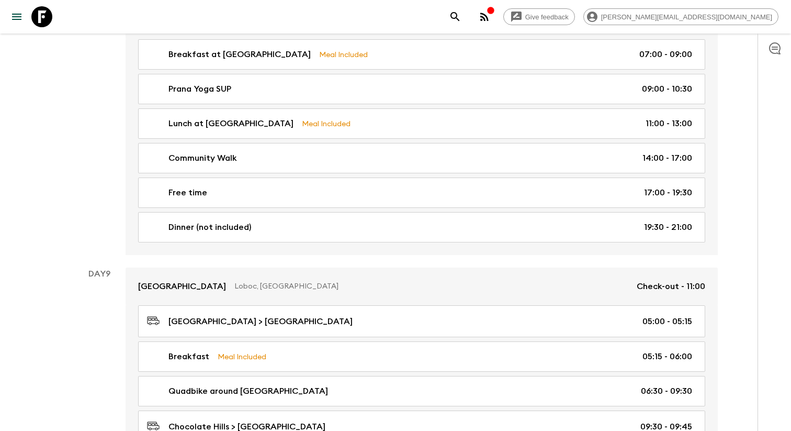
scroll to position [2456, 0]
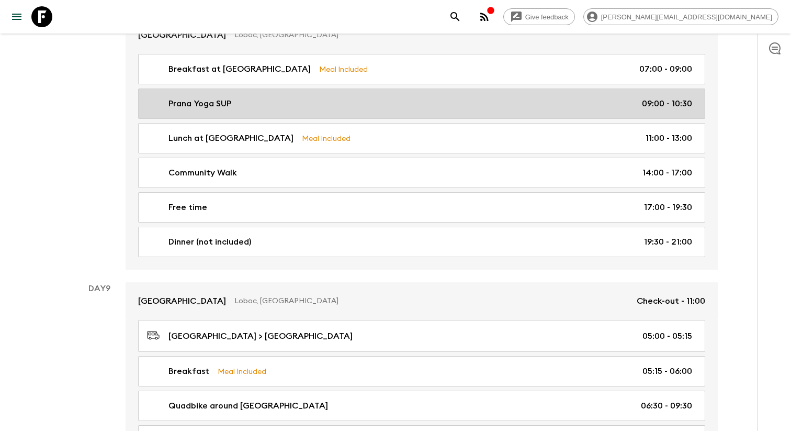
click at [254, 115] on link "Prana Yoga SUP 09:00 - 10:30" at bounding box center [421, 103] width 567 height 30
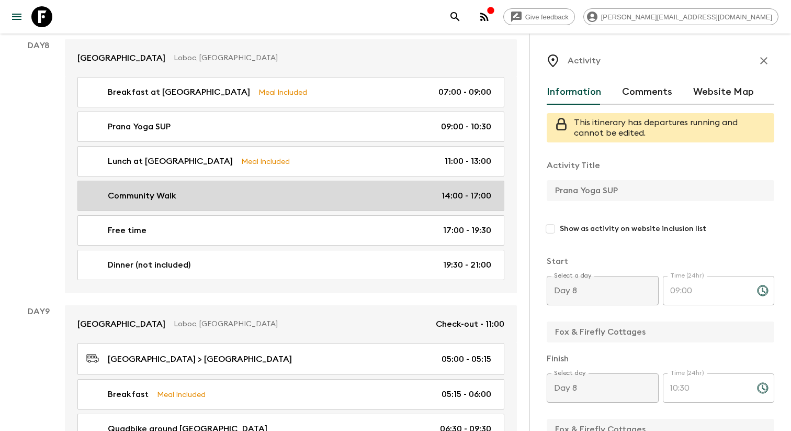
click at [227, 195] on div "Community Walk 14:00 - 17:00" at bounding box center [288, 195] width 405 height 13
type input "Community Walk"
type input "Bohol Farm"
type textarea ""The only way to truly know a place is to engage with the people who live there…"
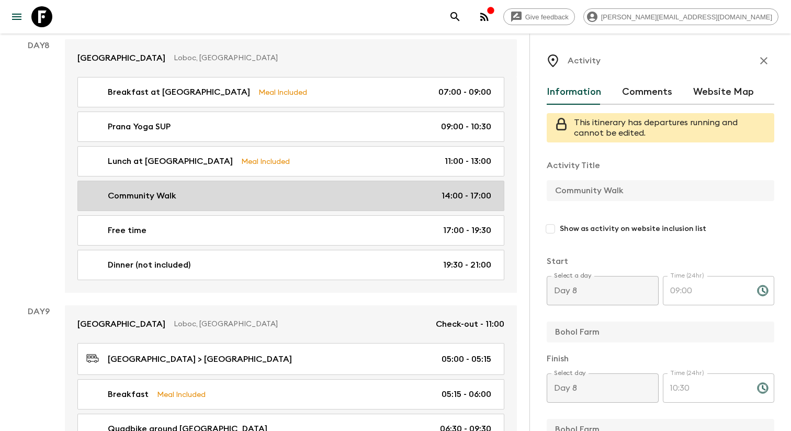
type input "14:00"
type input "17:00"
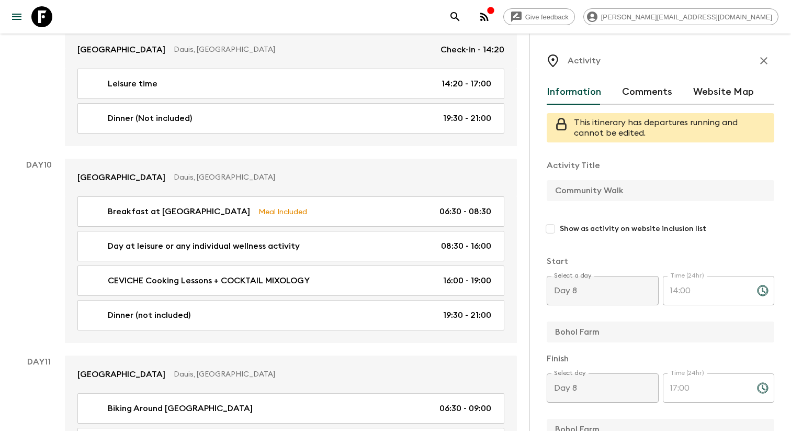
scroll to position [3107, 0]
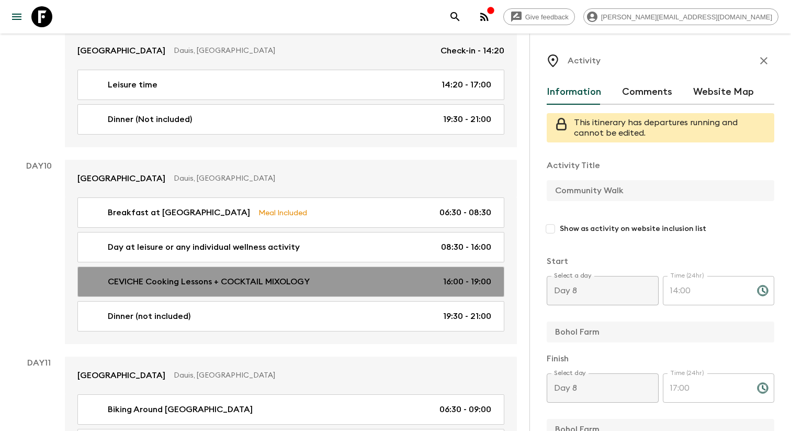
click at [228, 272] on link "CEVICHE Cooking Lessons + COCKTAIL MIXOLOGY 16:00 - 19:00" at bounding box center [290, 281] width 427 height 30
type input "CEVICHE Cooking Lessons + COCKTAIL MIXOLOGY"
type input "Bohol Beach Club"
type textarea ""Chef of the resort will lead the group to choosing the fresh catch of the day …"
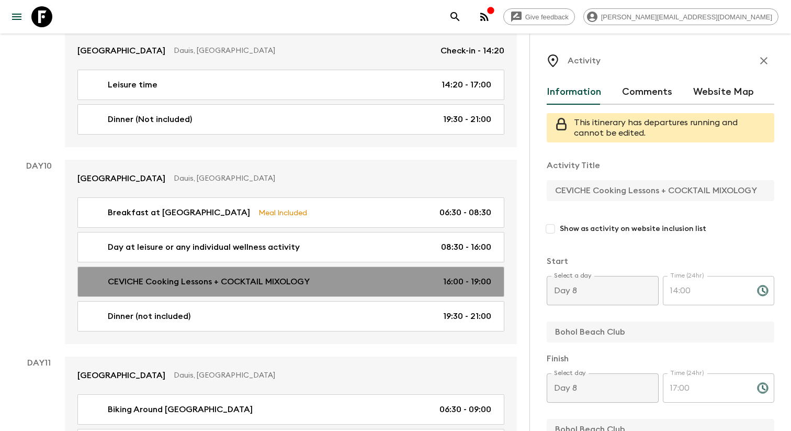
type input "Day 10"
type input "16:00"
type input "Day 10"
type input "19:00"
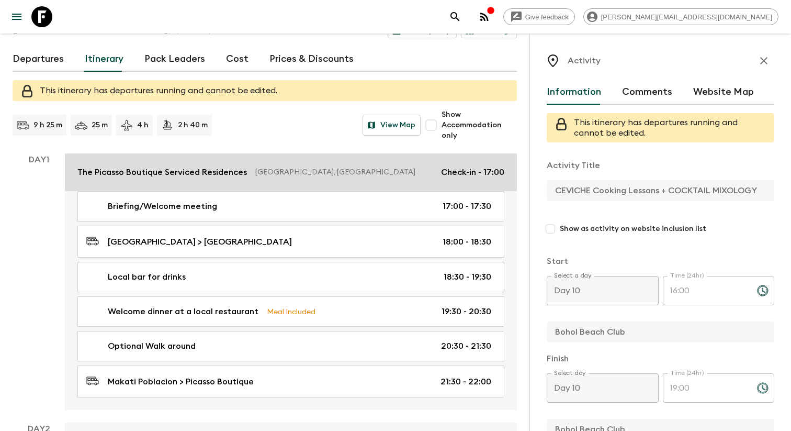
scroll to position [93, 0]
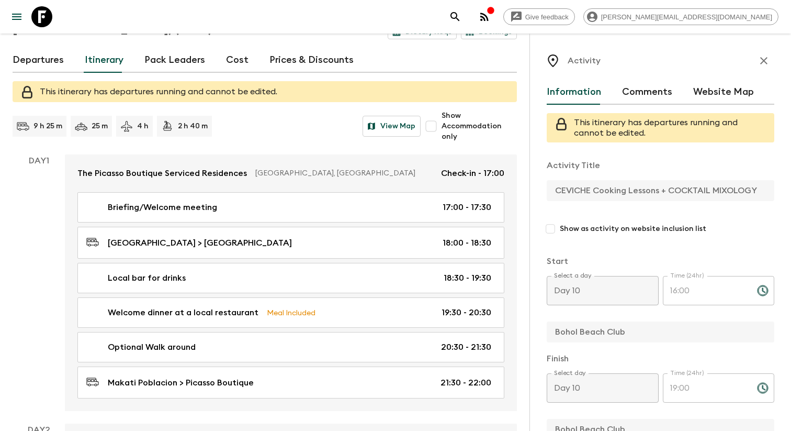
click at [306, 117] on div "9 h 25 m 25 m 4 h 2 h 40 m View Map" at bounding box center [217, 126] width 408 height 21
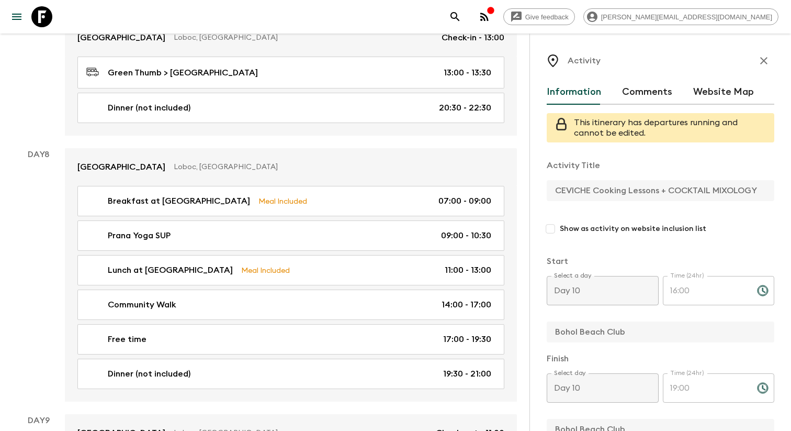
scroll to position [2351, 0]
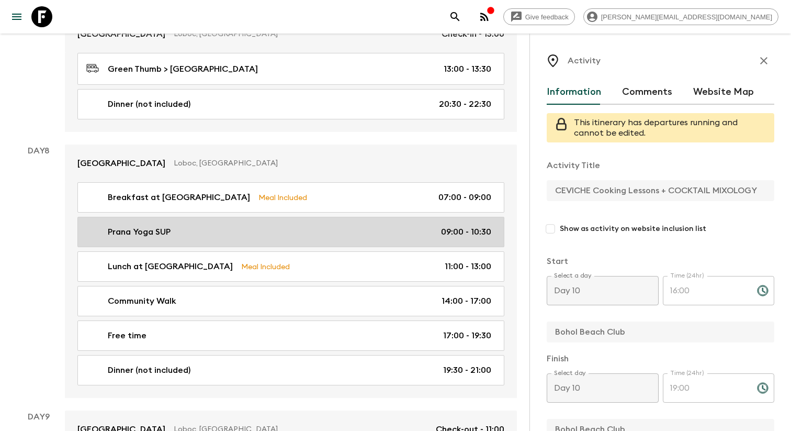
click at [283, 229] on div "Prana Yoga SUP 09:00 - 10:30" at bounding box center [288, 232] width 405 height 13
type input "Prana Yoga SUP"
type input "Fox & Firefly Cottages"
type textarea "There will be the assignment of paddles and a briefing by the riverside. Follow…"
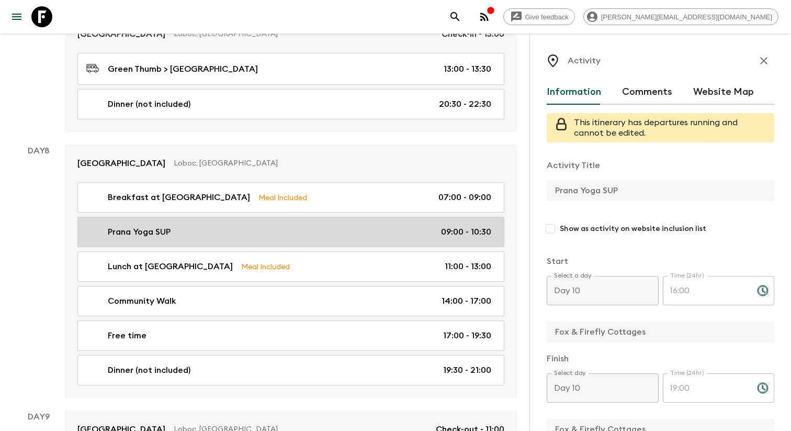
type input "Day 8"
type input "09:00"
type input "Day 8"
type input "10:30"
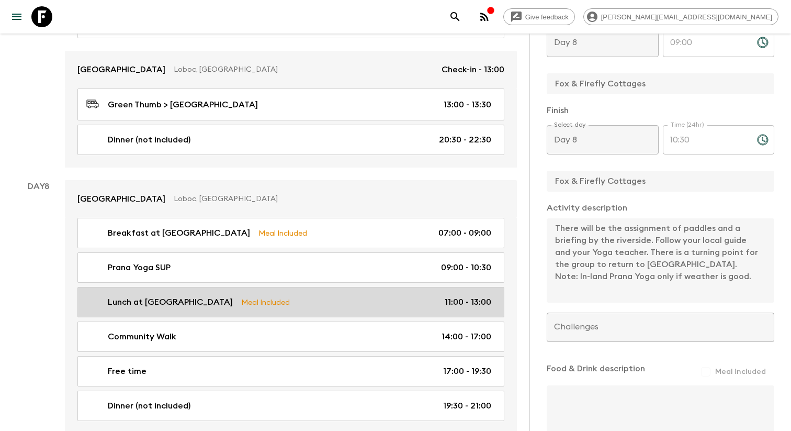
scroll to position [2317, 0]
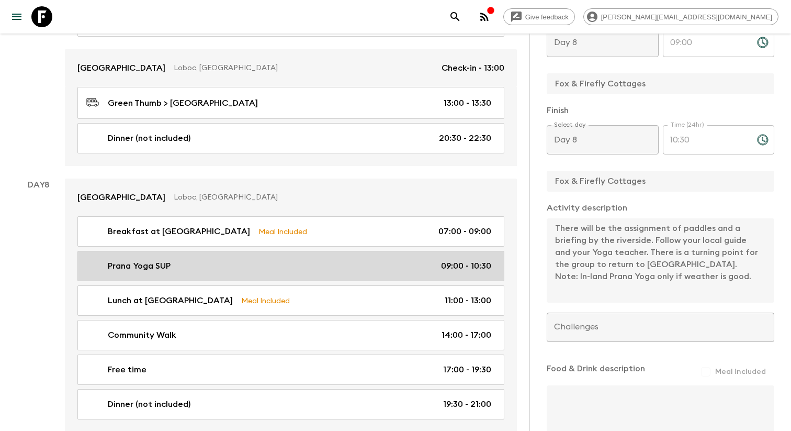
click at [234, 252] on link "Prana Yoga SUP 09:00 - 10:30" at bounding box center [290, 266] width 427 height 30
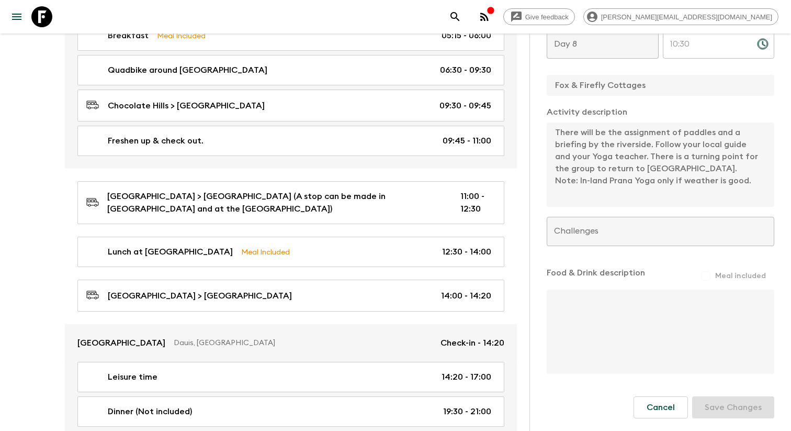
scroll to position [2860, 0]
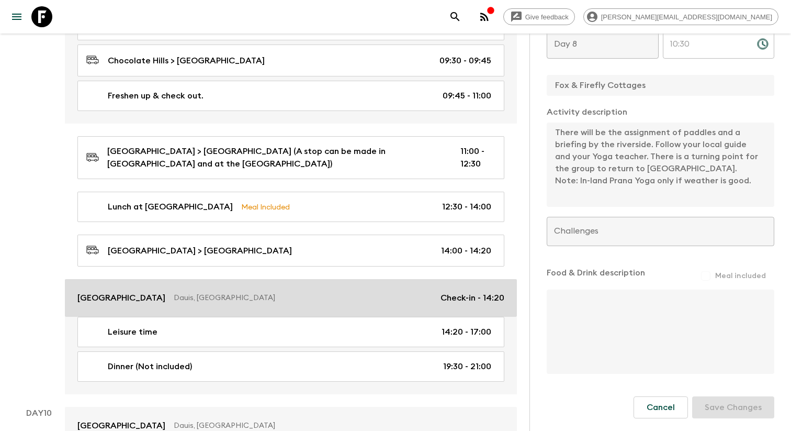
click at [271, 293] on p "Dauis, [GEOGRAPHIC_DATA]" at bounding box center [303, 298] width 259 height 10
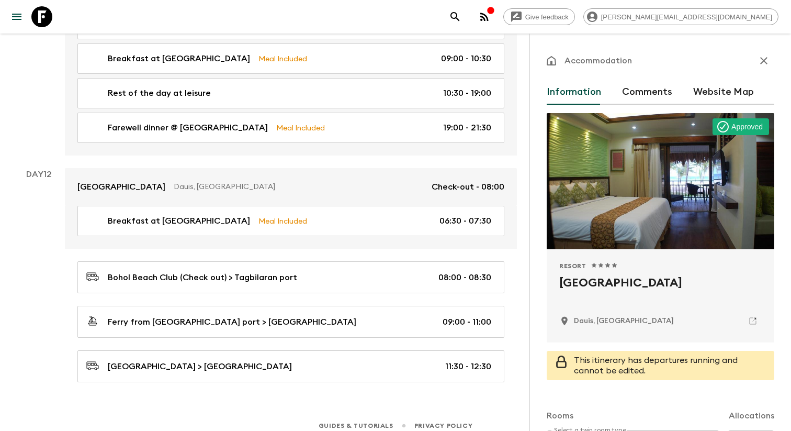
scroll to position [3497, 0]
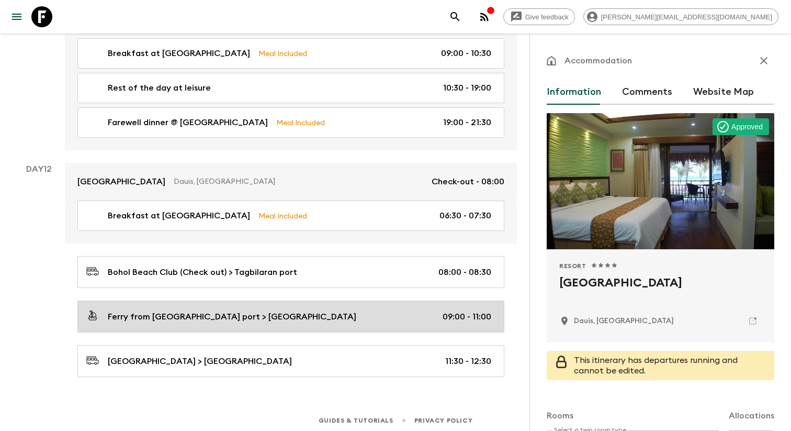
click at [283, 311] on div "Ferry from [GEOGRAPHIC_DATA] port > [GEOGRAPHIC_DATA] 09:00 - 11:00" at bounding box center [288, 316] width 405 height 14
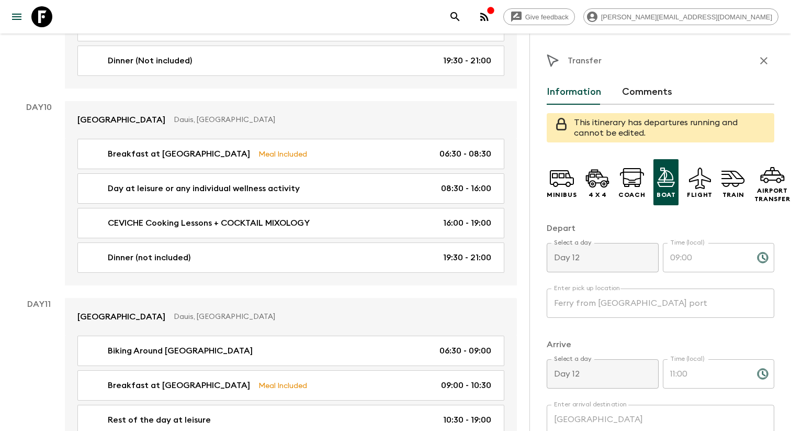
scroll to position [3308, 0]
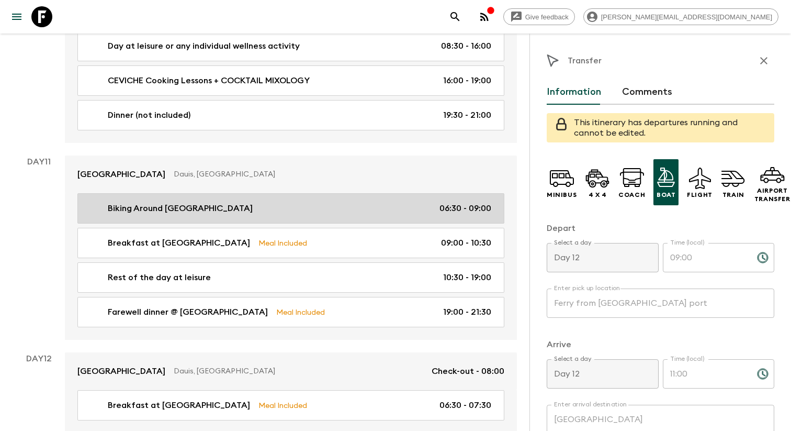
click at [280, 215] on link "Biking Around [GEOGRAPHIC_DATA] 06:30 - 09:00" at bounding box center [290, 208] width 427 height 30
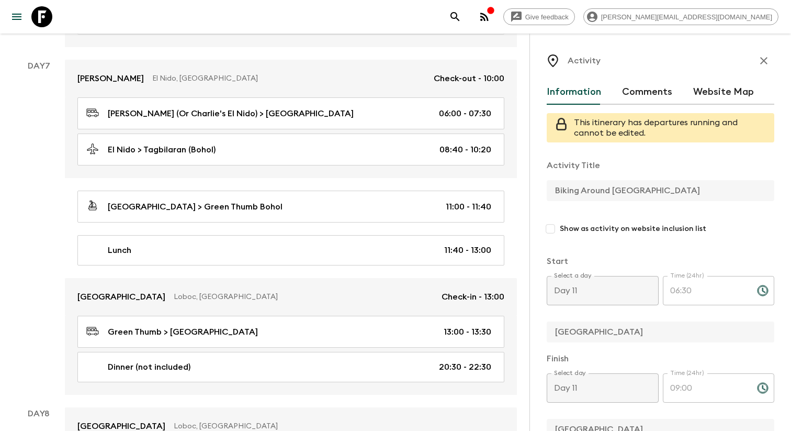
scroll to position [2088, 0]
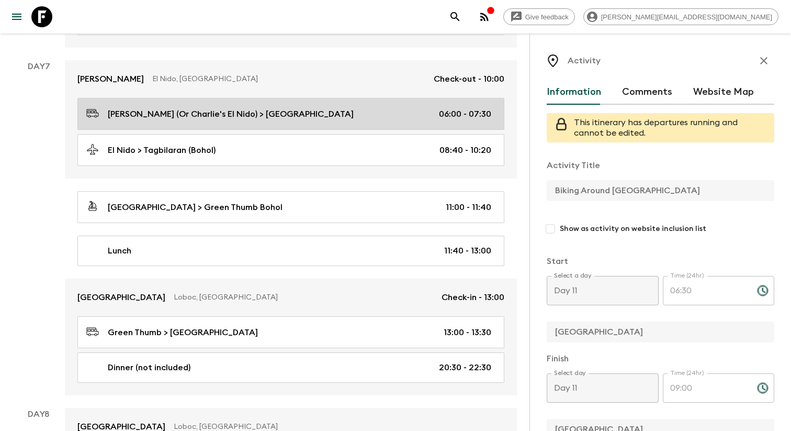
click at [320, 121] on link "[PERSON_NAME] (Or [PERSON_NAME]'s El Nido) > [GEOGRAPHIC_DATA] 06:00 - 07:30" at bounding box center [290, 114] width 427 height 32
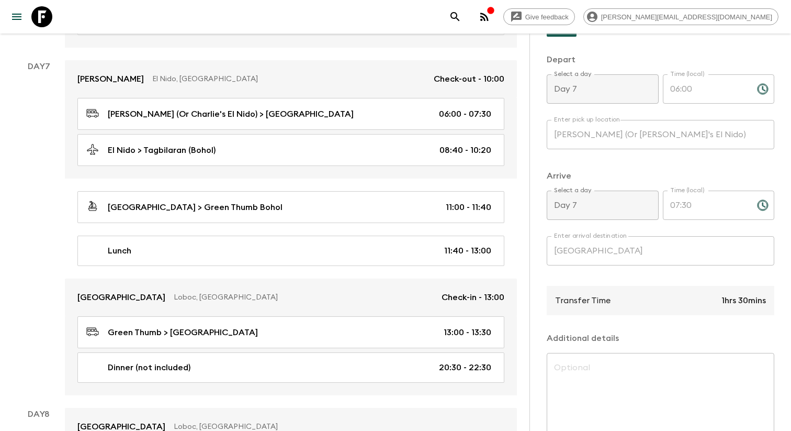
scroll to position [267, 0]
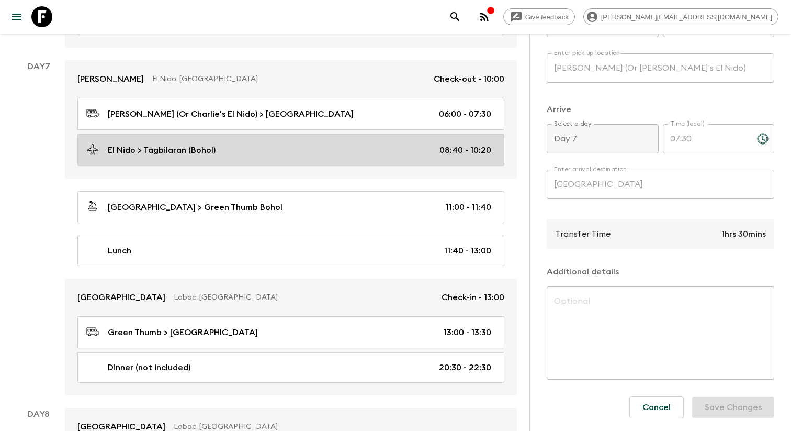
click at [281, 151] on div "El Nido > Tagbilaran (Bohol) 08:40 - 10:20" at bounding box center [288, 150] width 405 height 14
type input "El Nido"
type input "Tagbilaran (Bohol)"
type input "08:40"
type input "10:20"
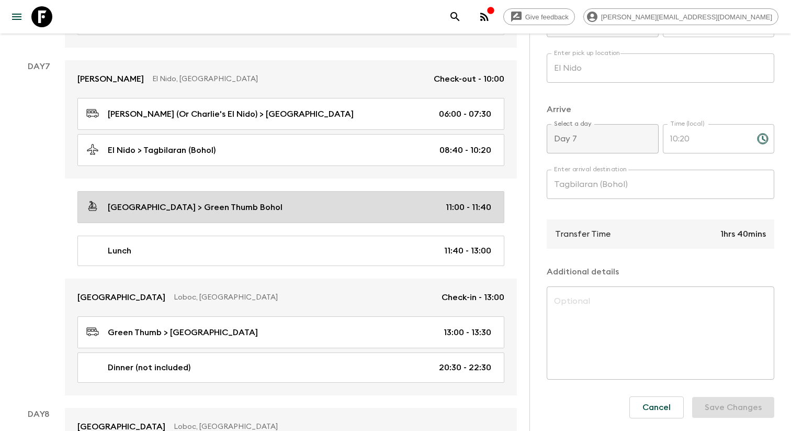
click at [278, 216] on link "[GEOGRAPHIC_DATA] > Green Thumb Bohol 11:00 - 11:40" at bounding box center [290, 207] width 427 height 32
type input "[GEOGRAPHIC_DATA]"
type input "Green Thumb Bohol"
type input "11:00"
type input "11:40"
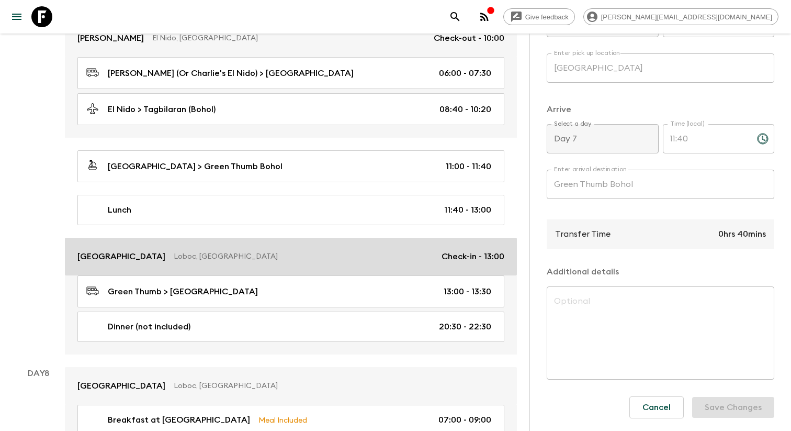
scroll to position [2131, 0]
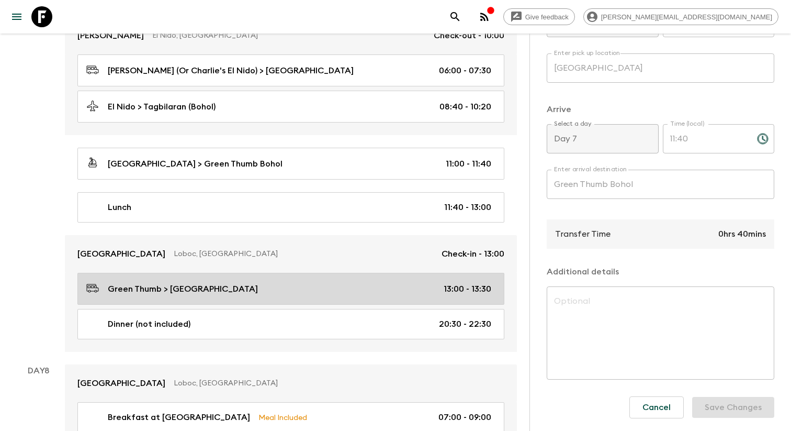
click at [254, 290] on div "Green Thumb > [GEOGRAPHIC_DATA] 13:00 - 13:30" at bounding box center [288, 289] width 405 height 14
type input "Green Thumb"
type input "[GEOGRAPHIC_DATA]"
type input "13:00"
type input "13:30"
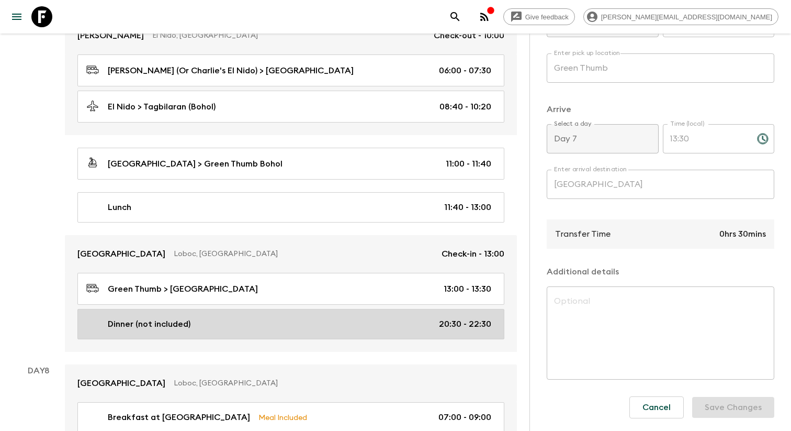
click at [275, 323] on div "Dinner (not included) 20:30 - 22:30" at bounding box center [288, 324] width 405 height 13
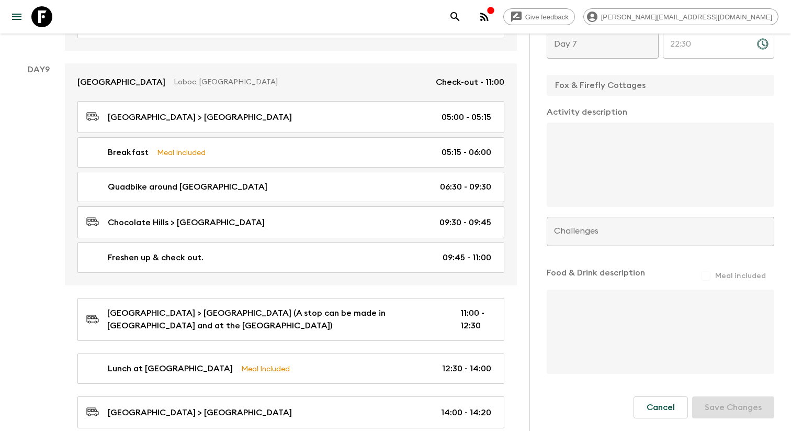
scroll to position [2688, 0]
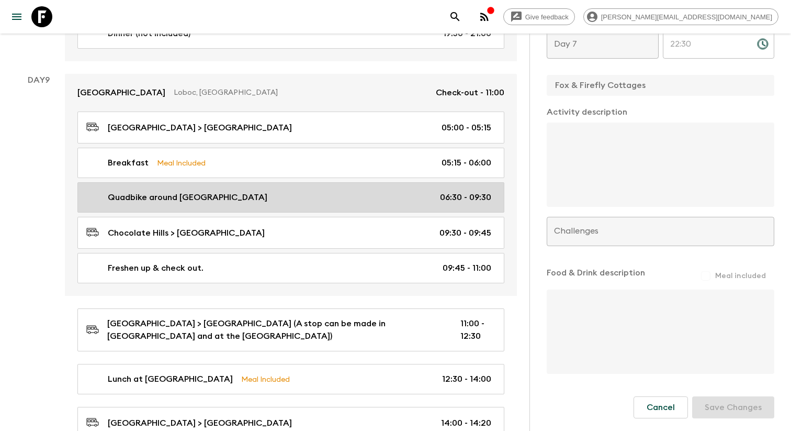
click at [291, 198] on div "Quadbike around [GEOGRAPHIC_DATA] 06:30 - 09:30" at bounding box center [288, 197] width 405 height 13
type input "Quadbike around [GEOGRAPHIC_DATA]"
type input "Chocolate Hills"
type textarea "There will be a briefing followed by a fitting of helmets and assignment of qua…"
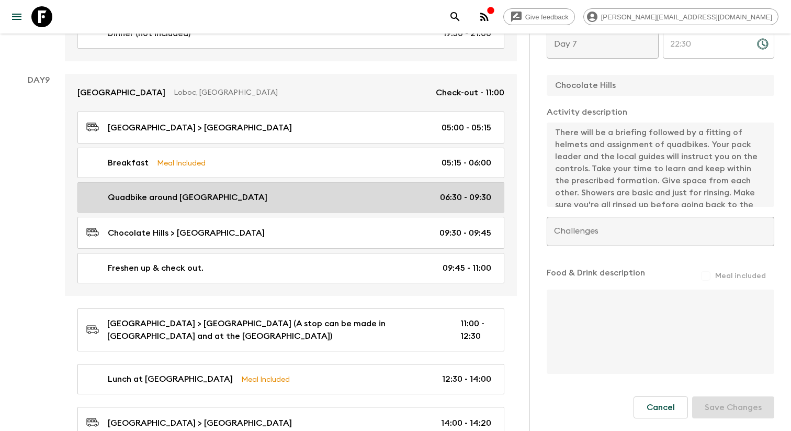
type input "Day 9"
type input "06:30"
type input "Day 9"
type input "09:30"
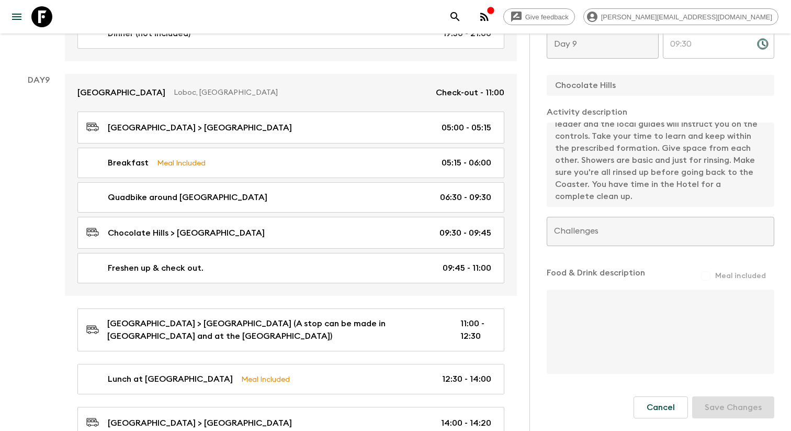
scroll to position [2696, 0]
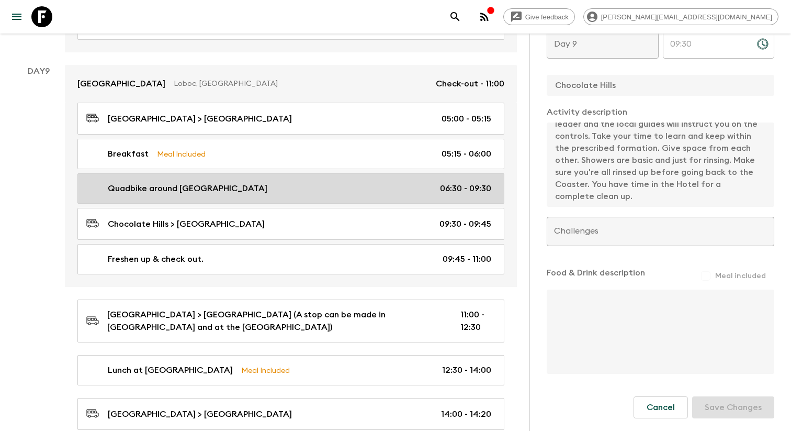
click at [361, 182] on div "Quadbike around [GEOGRAPHIC_DATA] 06:30 - 09:30" at bounding box center [288, 188] width 405 height 13
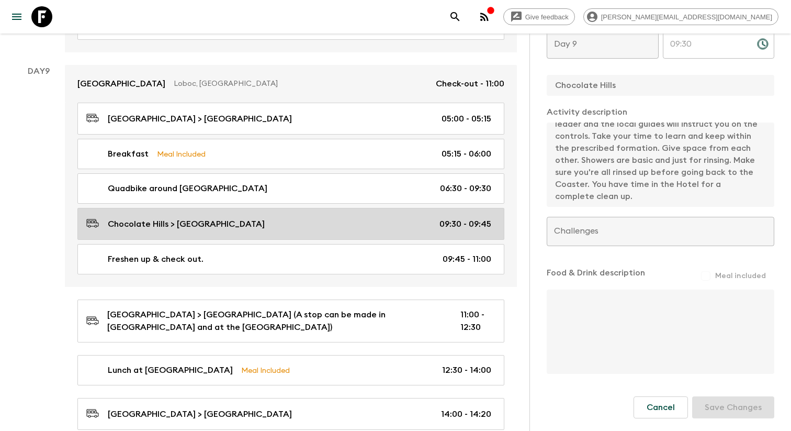
click at [346, 212] on link "Chocolate Hills > [GEOGRAPHIC_DATA] 09:30 - 09:45" at bounding box center [290, 224] width 427 height 32
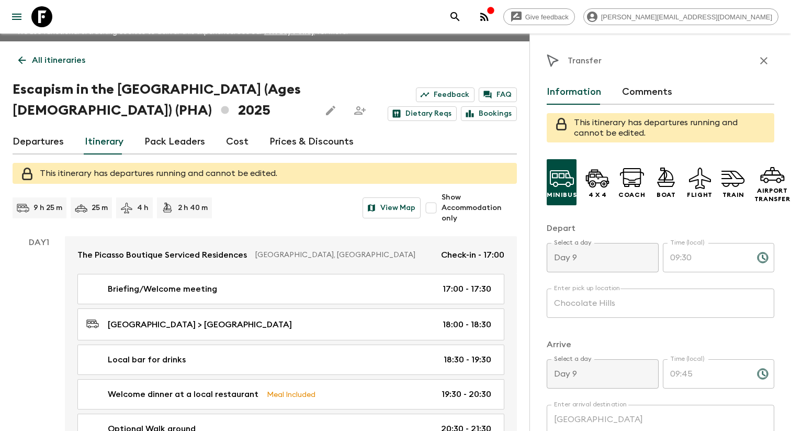
scroll to position [12, 0]
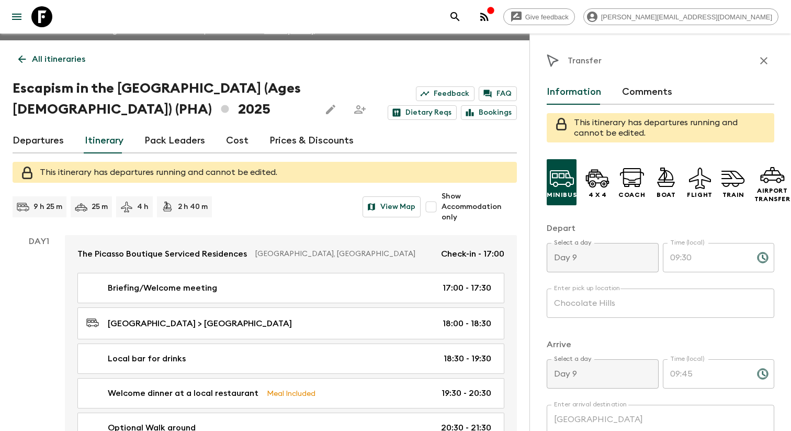
drag, startPoint x: 763, startPoint y: 61, endPoint x: 761, endPoint y: 68, distance: 7.6
click at [763, 61] on icon "button" at bounding box center [763, 60] width 7 height 7
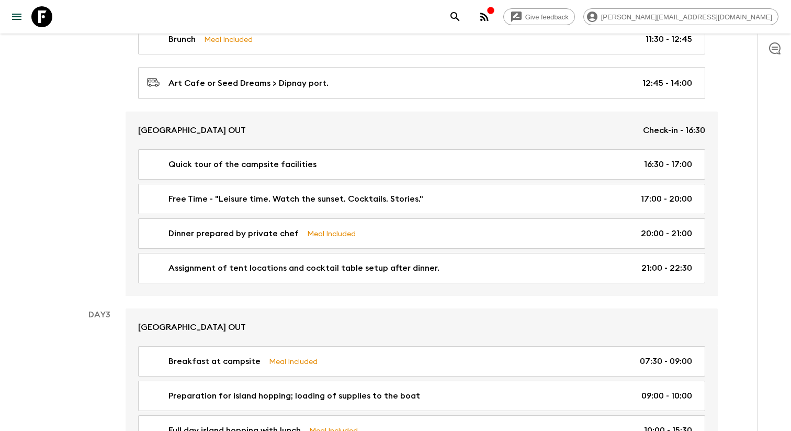
scroll to position [796, 0]
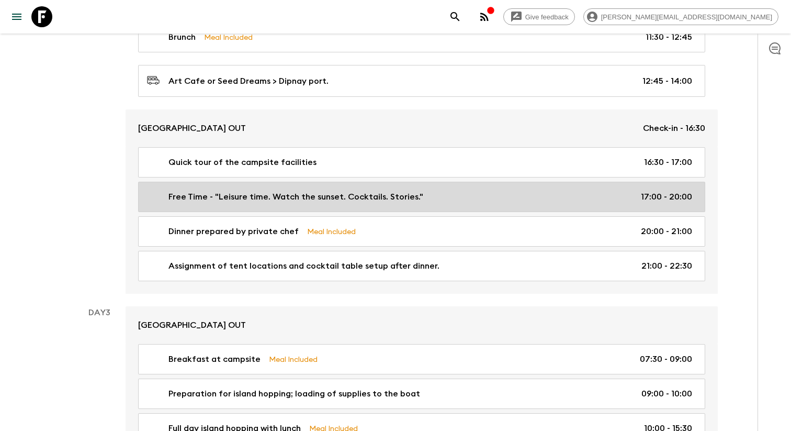
click at [351, 191] on link "Free Time - "Leisure time. Watch the sunset. Cocktails. Stories." 17:00 - 20:00" at bounding box center [421, 197] width 567 height 30
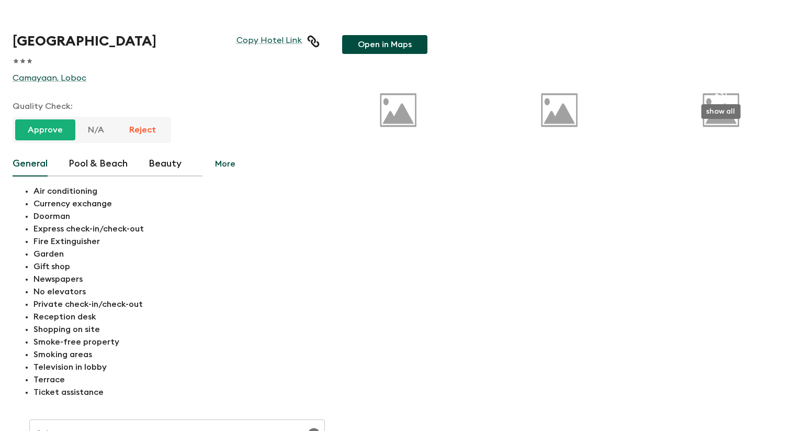
type input "Double Junior Suite 2 twin beds"
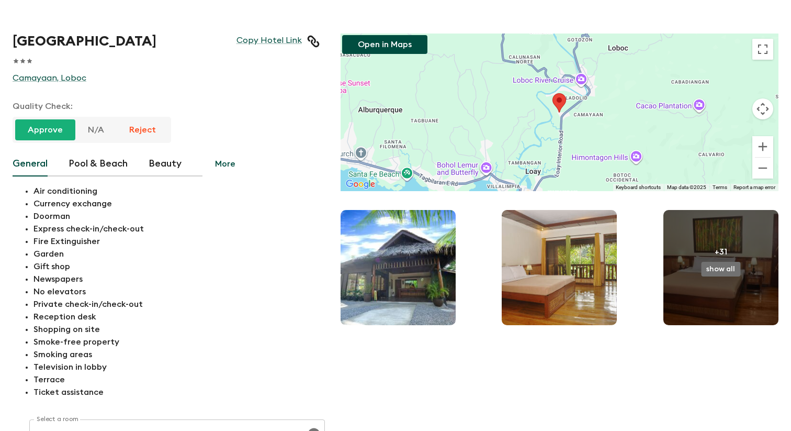
click at [574, 307] on img at bounding box center [559, 267] width 115 height 115
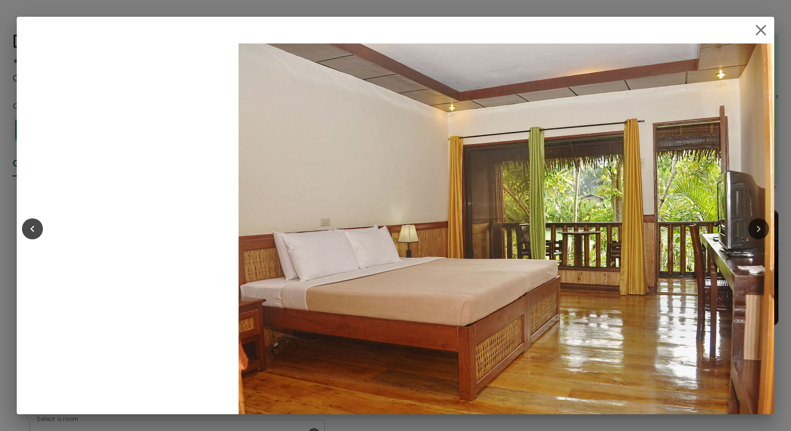
click at [758, 228] on icon "Next" at bounding box center [758, 228] width 13 height 13
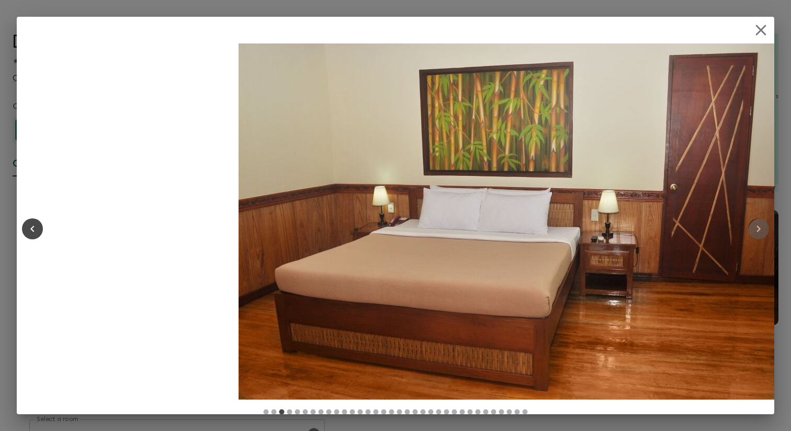
click at [758, 228] on icon "Next" at bounding box center [758, 228] width 13 height 13
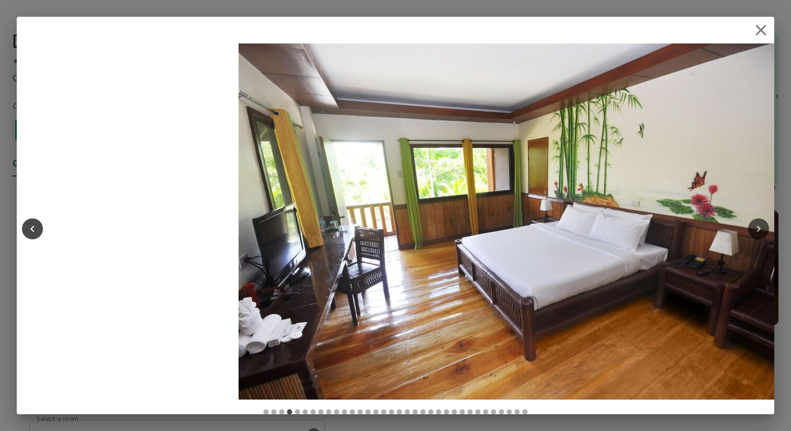
click at [758, 228] on icon "Next" at bounding box center [758, 228] width 13 height 13
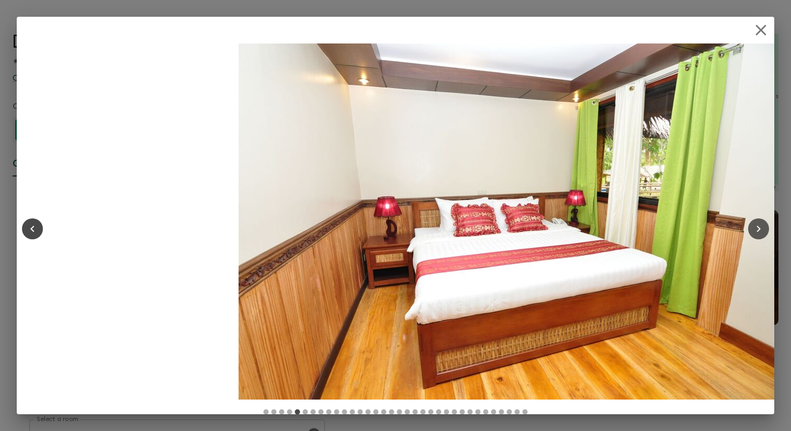
click at [758, 228] on icon "Next" at bounding box center [758, 228] width 13 height 13
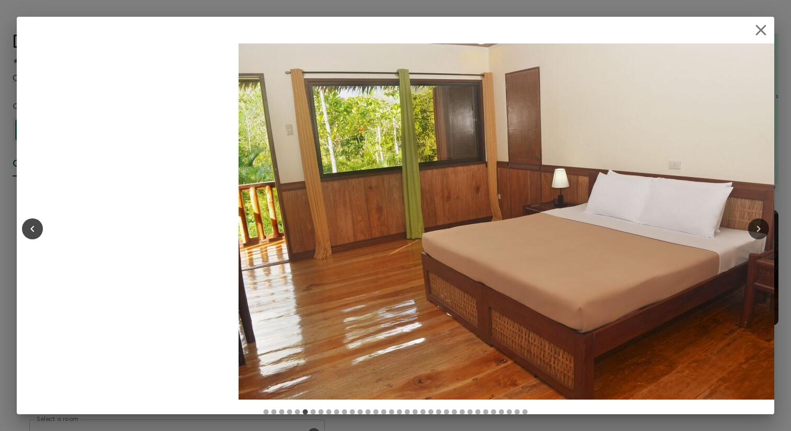
click at [758, 228] on icon "Next" at bounding box center [758, 228] width 13 height 13
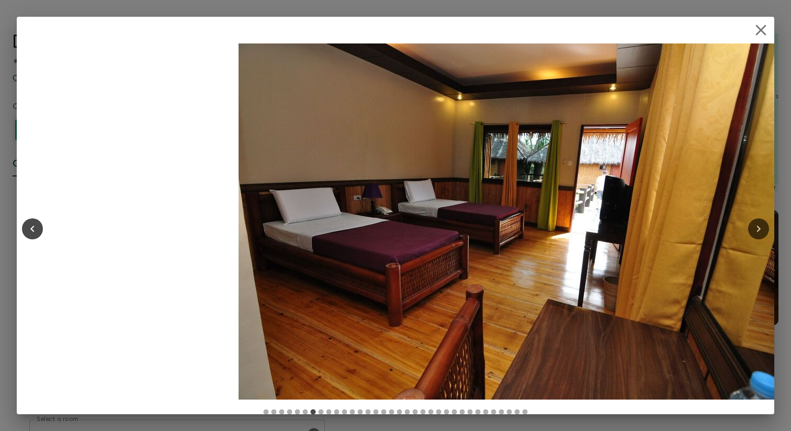
click at [758, 228] on icon "Next" at bounding box center [758, 228] width 13 height 13
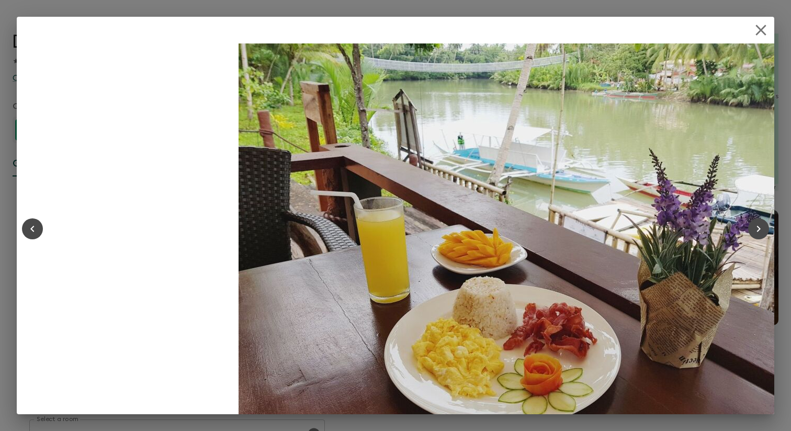
click at [760, 31] on icon "button" at bounding box center [761, 30] width 10 height 10
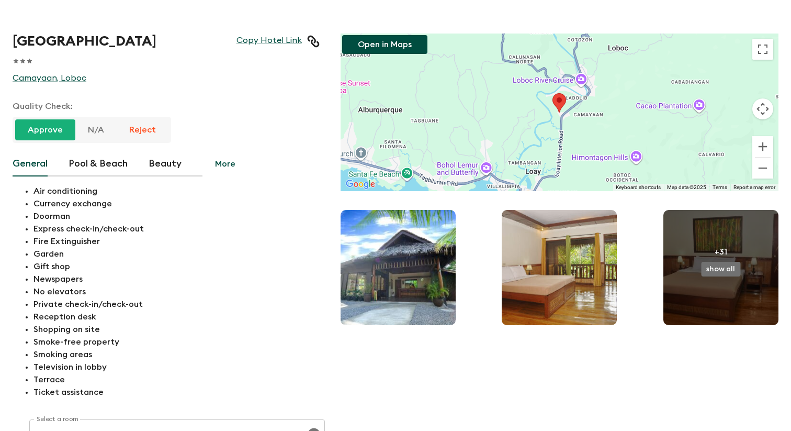
click at [421, 286] on img at bounding box center [398, 267] width 115 height 115
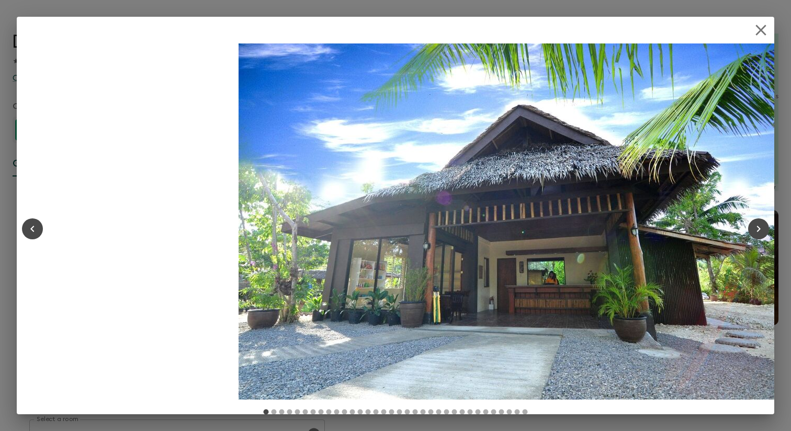
click at [763, 24] on icon "button" at bounding box center [761, 30] width 18 height 18
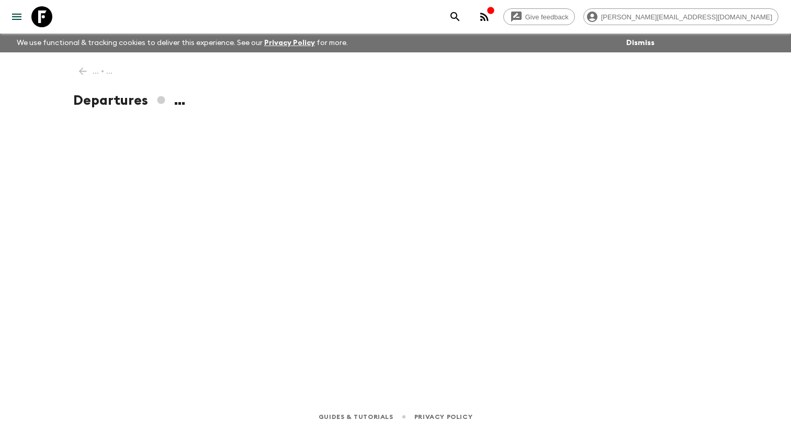
click at [19, 15] on icon "menu" at bounding box center [16, 16] width 13 height 13
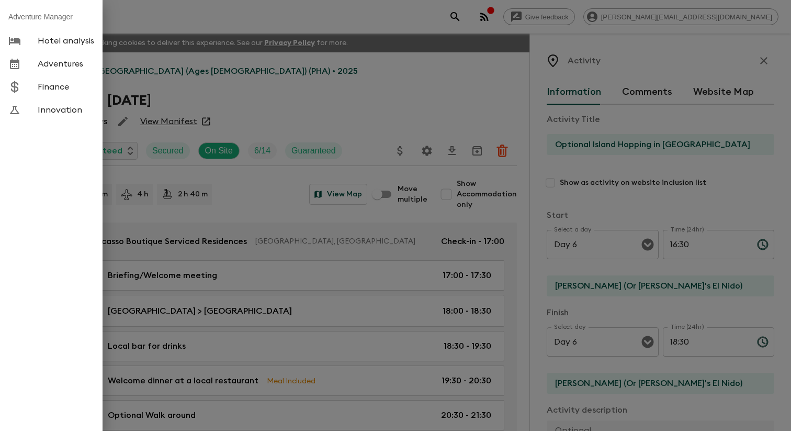
click at [68, 63] on span "Adventures" at bounding box center [66, 64] width 57 height 10
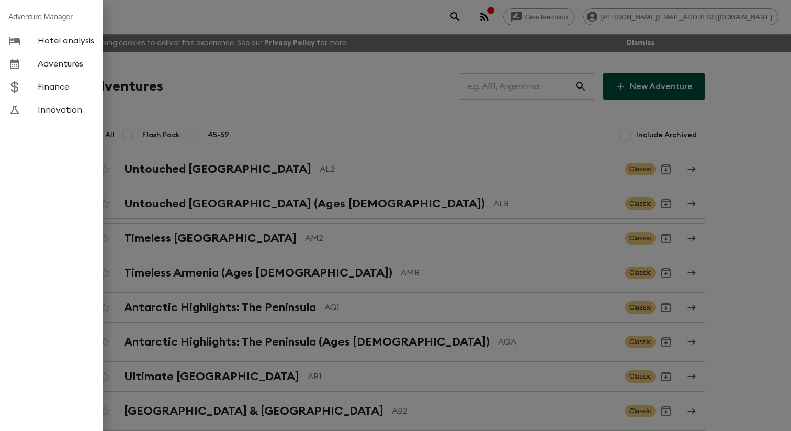
click at [287, 107] on div at bounding box center [395, 215] width 791 height 431
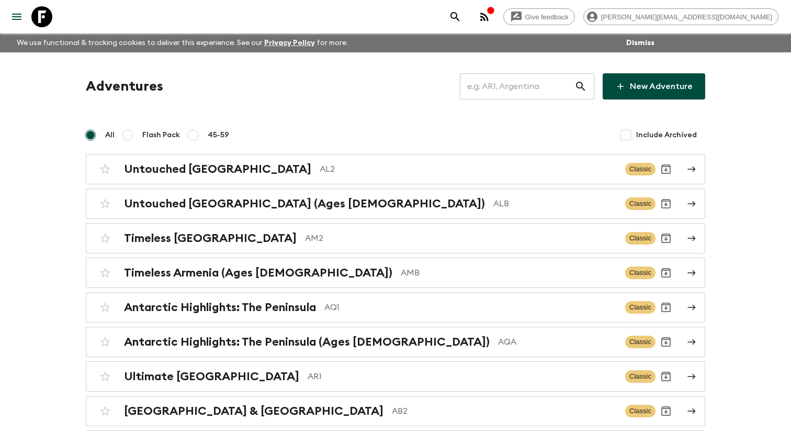
scroll to position [3085, 0]
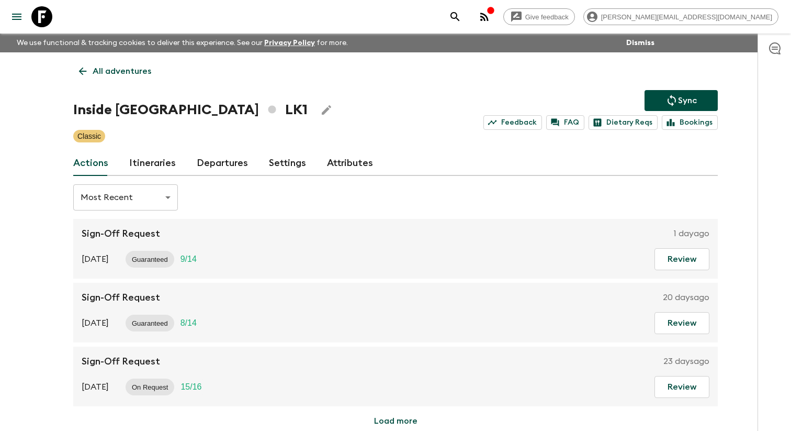
click at [156, 165] on link "Itineraries" at bounding box center [152, 163] width 47 height 25
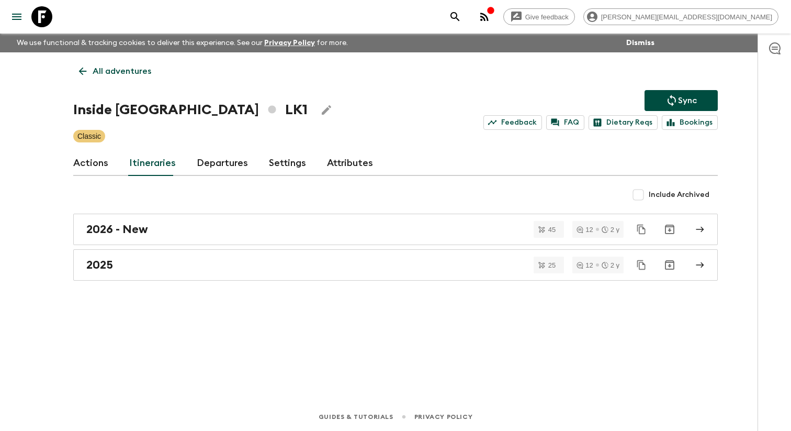
click at [193, 288] on div "All adventures Inside Sri Lanka LK1 Sync Feedback FAQ Dietary Reqs Bookings Cla…" at bounding box center [396, 212] width 670 height 321
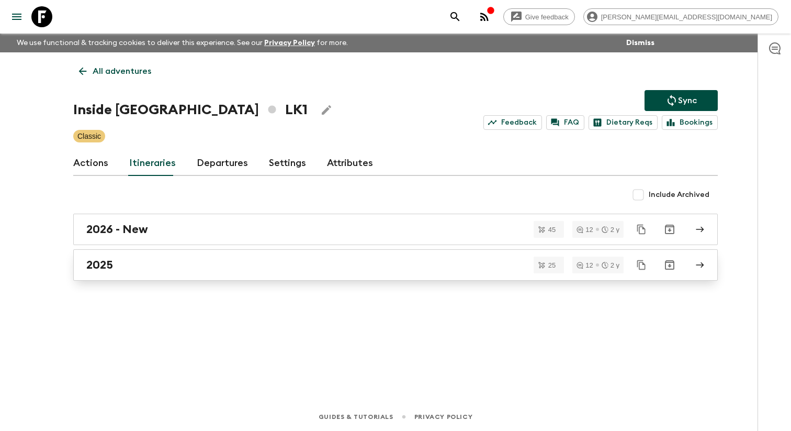
click at [186, 272] on div "2025" at bounding box center [385, 265] width 599 height 14
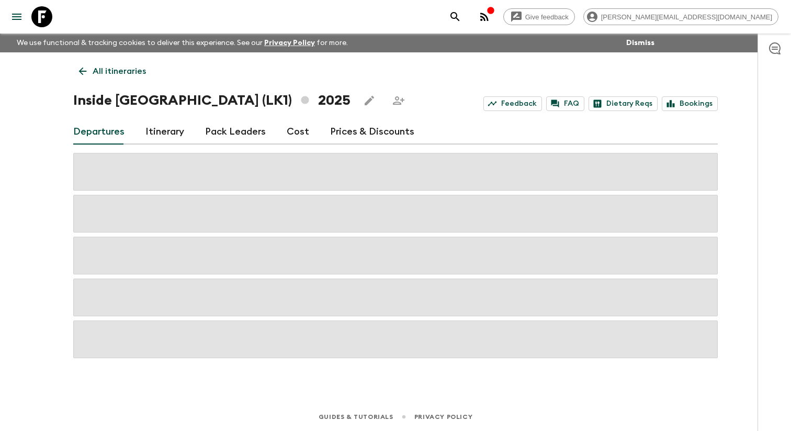
click at [160, 138] on link "Itinerary" at bounding box center [164, 131] width 39 height 25
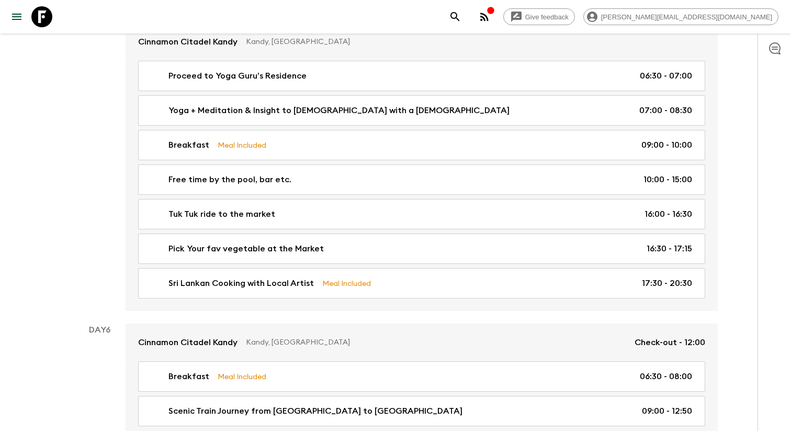
scroll to position [1512, 0]
